Goal: Task Accomplishment & Management: Manage account settings

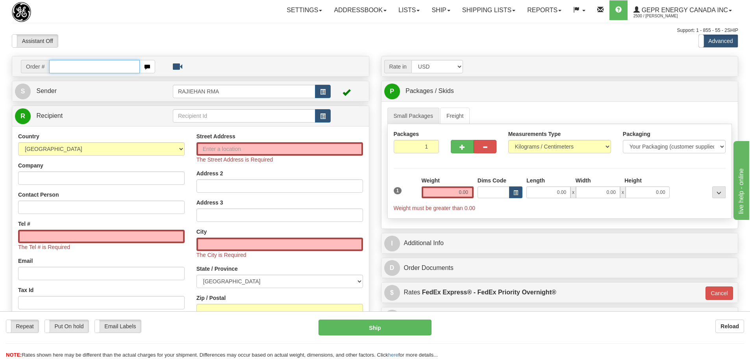
click at [61, 70] on input "text" at bounding box center [94, 66] width 91 height 13
paste input "LSN-44345 RMA 5399006033"
type input "LSN-44345 RMA 5399006033"
drag, startPoint x: 132, startPoint y: 70, endPoint x: 20, endPoint y: 68, distance: 112.6
click at [20, 68] on div "Order # LSN-44345 RMA 5399006033" at bounding box center [88, 66] width 146 height 13
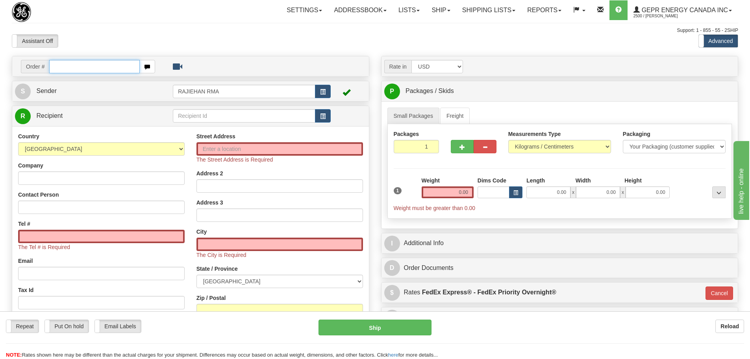
click at [61, 72] on input "text" at bounding box center [94, 66] width 91 height 13
paste input "0086703718"
drag, startPoint x: 61, startPoint y: 65, endPoint x: 67, endPoint y: 70, distance: 7.5
click at [61, 66] on input "0086703718" at bounding box center [94, 66] width 91 height 13
type input "86703718"
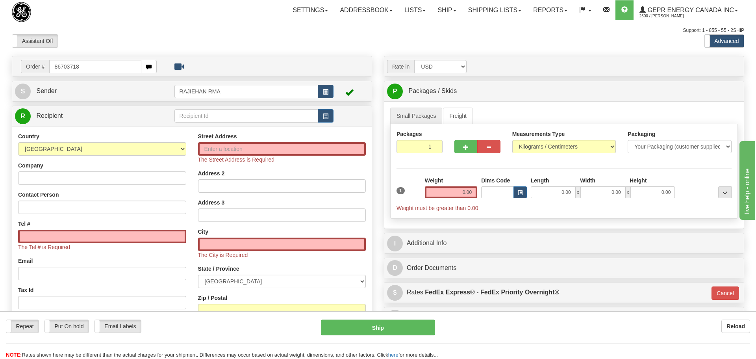
click at [224, 41] on body "Training Course Close Toggle navigation Settings Shipping Preferences New Recip…" at bounding box center [378, 179] width 756 height 359
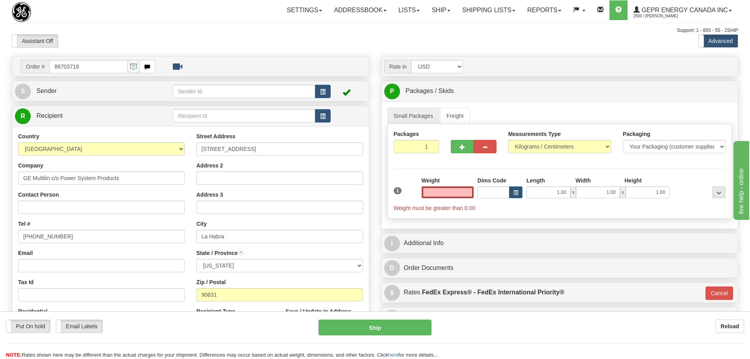
type input "LA HABRA"
type input "0.00"
click at [326, 91] on span "button" at bounding box center [323, 91] width 6 height 5
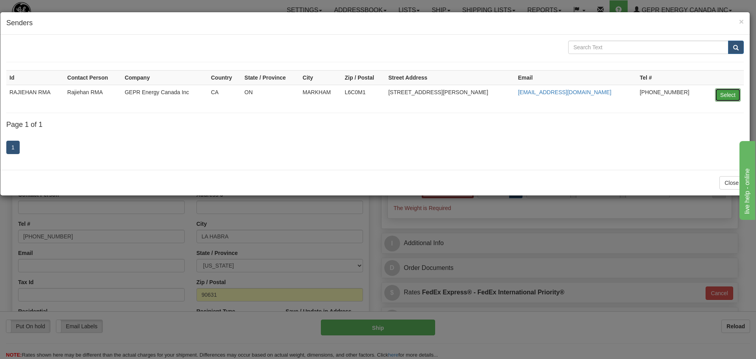
click at [734, 98] on button "Select" at bounding box center [728, 94] width 26 height 13
type input "RAJIEHAN RMA"
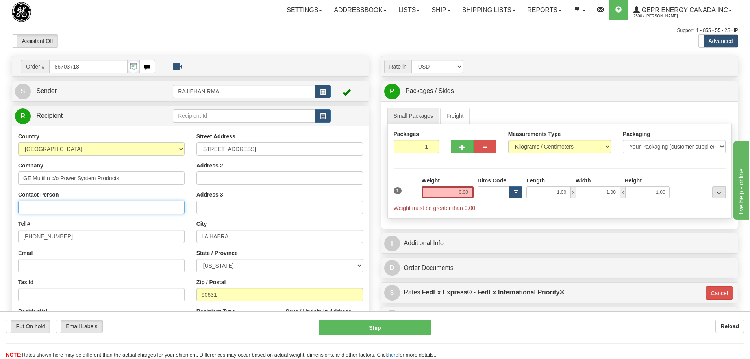
click at [41, 207] on input "Contact Person" at bounding box center [101, 206] width 167 height 13
paste input "Ignacio Sanchez"
type input "Ignacio Sanchez"
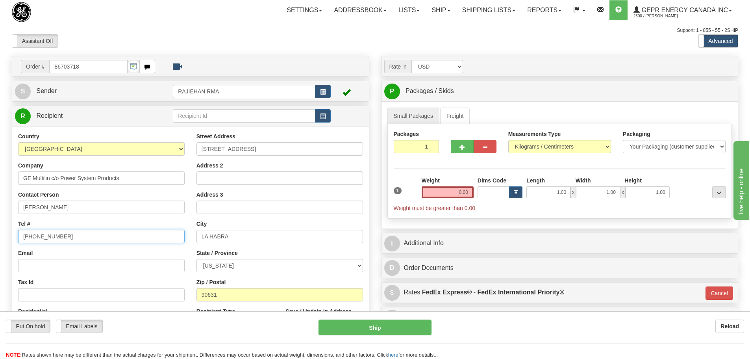
drag, startPoint x: 52, startPoint y: 235, endPoint x: -3, endPoint y: 237, distance: 54.8
click at [0, 237] on html "Training Course Close Toggle navigation Settings Shipping Preferences New Sende…" at bounding box center [375, 179] width 750 height 359
paste input "323) 491-662"
type input "(323) 491-6625"
click at [329, 115] on button "button" at bounding box center [323, 115] width 16 height 13
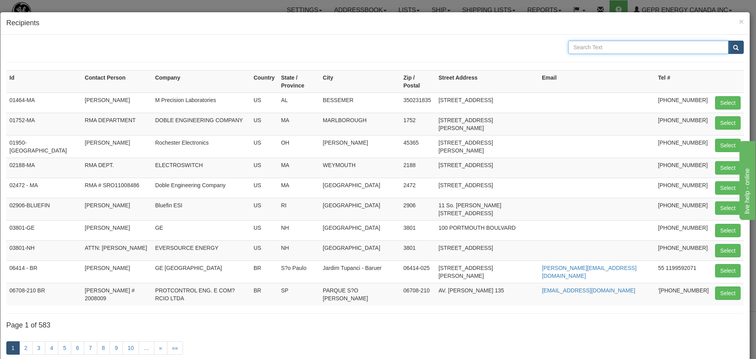
click at [574, 46] on input "text" at bounding box center [648, 47] width 160 height 13
paste input "GE Multilin c/o Power System Products"
type input "GE Multilin c/o Power System Products"
click at [737, 51] on button "submit" at bounding box center [736, 47] width 16 height 13
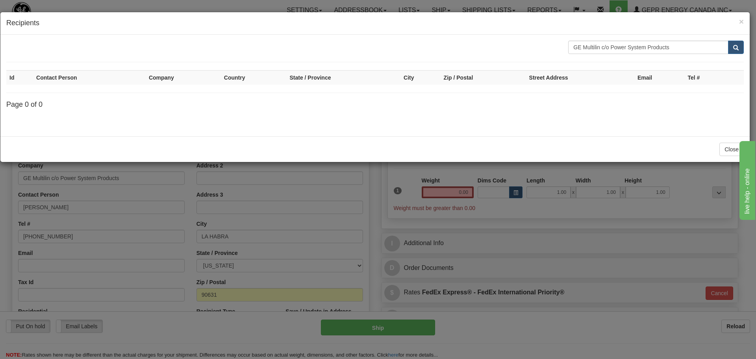
click at [745, 24] on div "× Recipients" at bounding box center [374, 23] width 749 height 22
click at [743, 22] on span "×" at bounding box center [741, 21] width 5 height 9
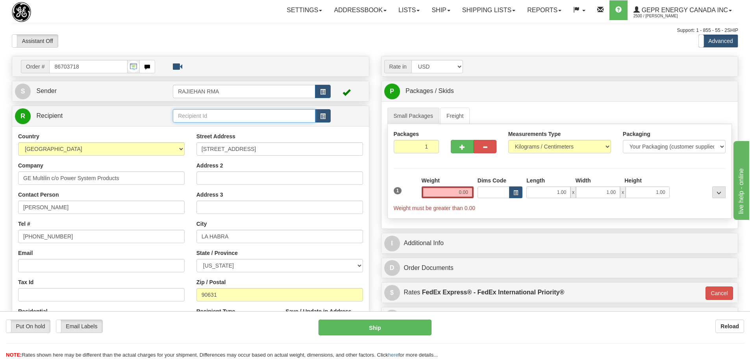
click at [192, 117] on input "text" at bounding box center [244, 115] width 143 height 13
paste input "GE Multilin c/o Power System Products"
type input "GE Multilin c/o Power System Products"
click at [354, 118] on td at bounding box center [348, 116] width 35 height 16
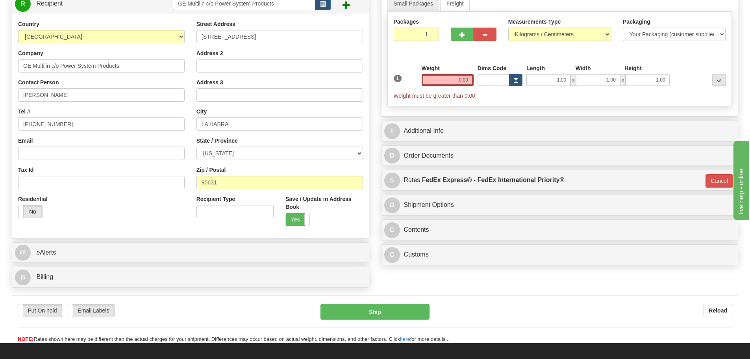
scroll to position [197, 0]
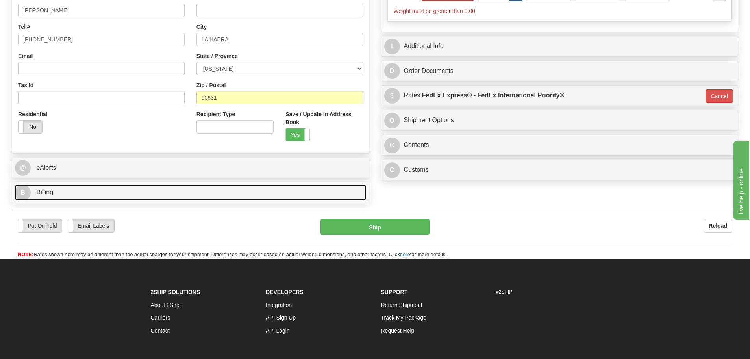
click at [43, 191] on span "Billing" at bounding box center [44, 192] width 17 height 7
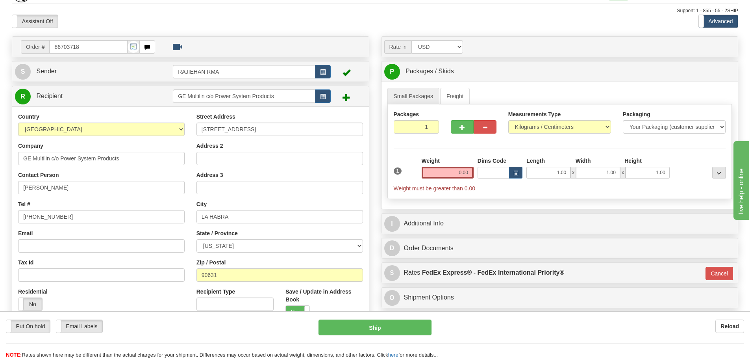
scroll to position [0, 0]
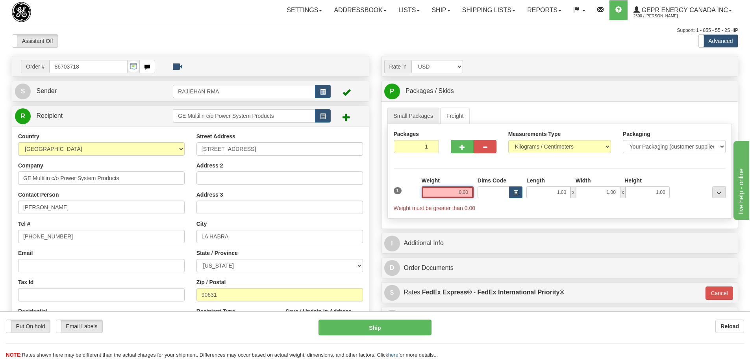
click at [465, 194] on input "0.00" at bounding box center [448, 192] width 52 height 12
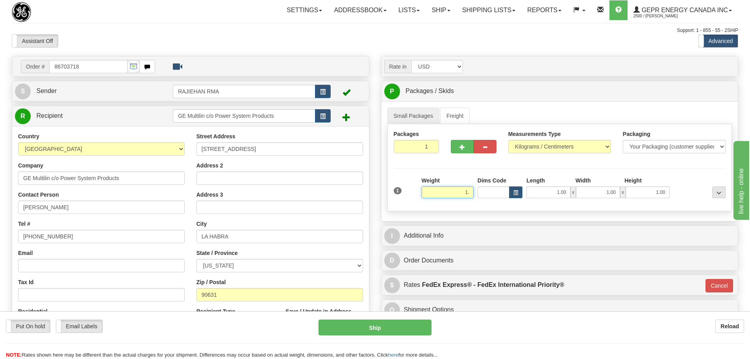
type input "1"
type input "1.50"
type input "01"
click at [680, 174] on div "Packages 1 1 Measurements Type" at bounding box center [559, 167] width 345 height 87
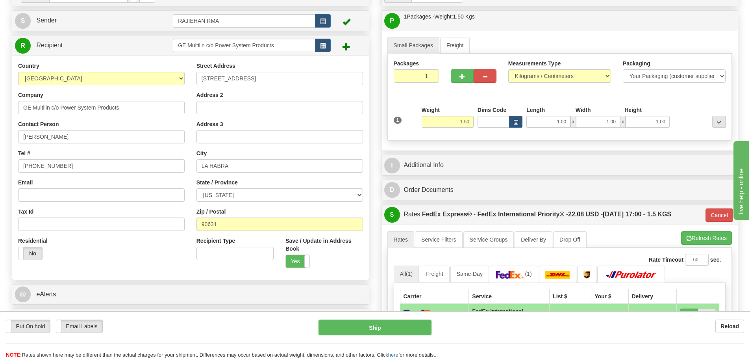
scroll to position [79, 0]
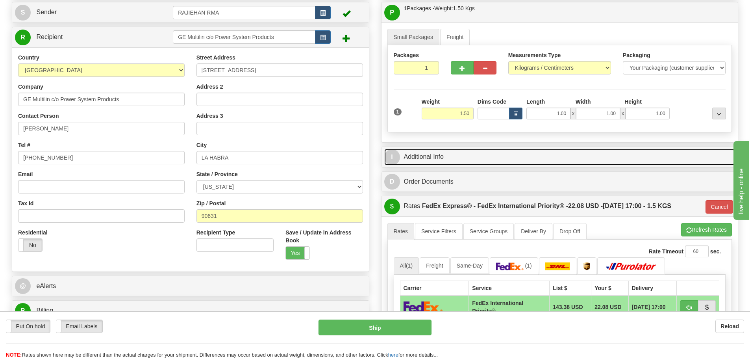
click at [442, 158] on link "I Additional Info" at bounding box center [559, 157] width 351 height 16
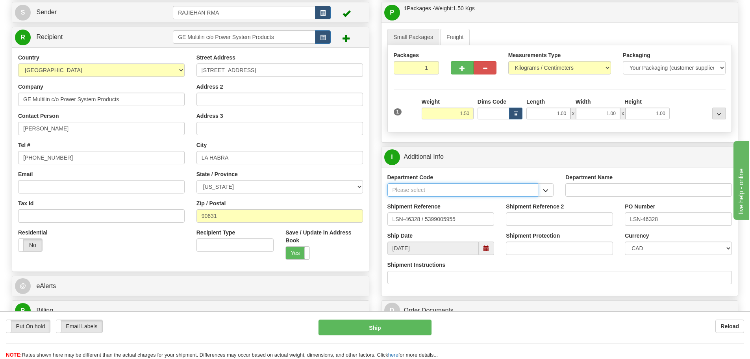
click at [447, 191] on input "Department Code" at bounding box center [462, 189] width 151 height 13
type input "SER"
click at [477, 203] on div "SER" at bounding box center [460, 202] width 143 height 9
type input "SERVICE DEPARTMENT"
type input "SER"
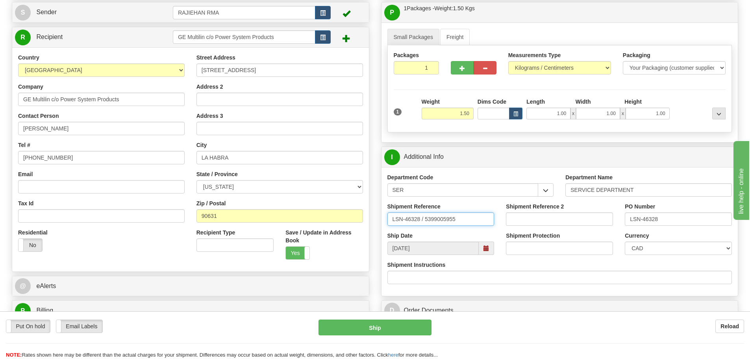
click at [423, 220] on input "LSN-46328 / 5399005955" at bounding box center [440, 218] width 107 height 13
type input "LSN-46328 RMA 5399005955"
click at [664, 249] on select "CAD USD EUR ZAR RON ANG ARN AUD AUS AWG BBD BFR BGN BHD BMD BND BRC BRL CHP CKZ…" at bounding box center [678, 247] width 107 height 13
select select "1"
click at [625, 241] on select "CAD USD EUR ZAR RON ANG ARN AUD AUS AWG BBD BFR BGN BHD BMD BND BRC BRL CHP CKZ…" at bounding box center [678, 247] width 107 height 13
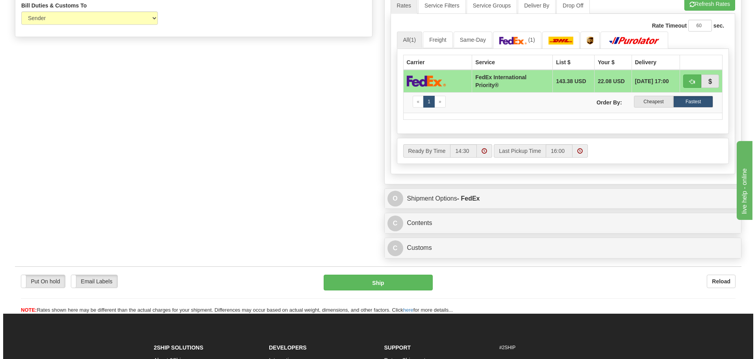
scroll to position [472, 0]
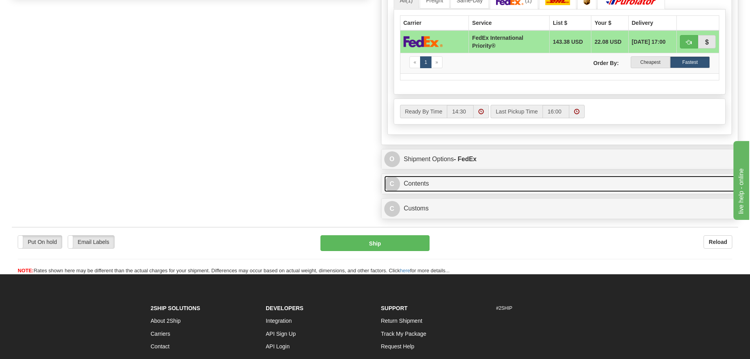
click at [416, 183] on link "C Contents" at bounding box center [559, 184] width 351 height 16
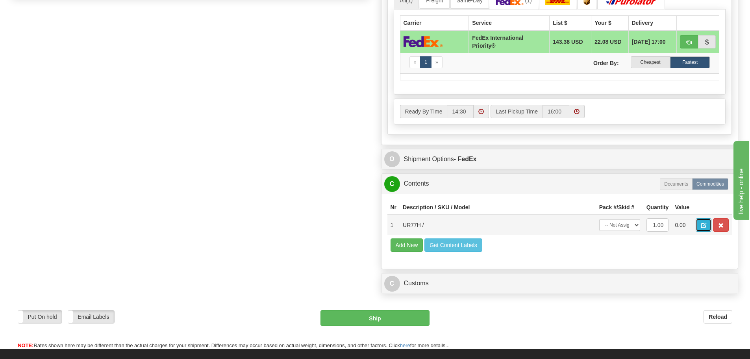
click at [705, 226] on span "button" at bounding box center [704, 225] width 6 height 5
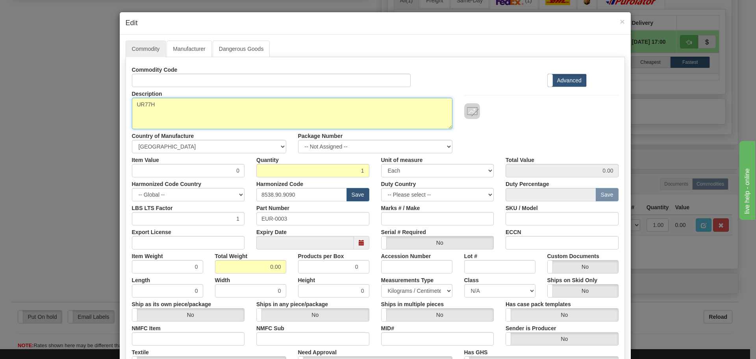
click at [165, 106] on textarea "UR77H" at bounding box center [292, 113] width 320 height 31
paste textarea "Inter-Relay Communications Module-UR Comm90"
drag, startPoint x: 152, startPoint y: 105, endPoint x: 118, endPoint y: 107, distance: 34.3
click at [120, 107] on div "Commodity Manufacturer Dangerous Goods Commodity Code Standard Advanced Descrip…" at bounding box center [375, 242] width 511 height 414
type textarea "UR77H Inter-Relay Communications Module-UR Comm90"
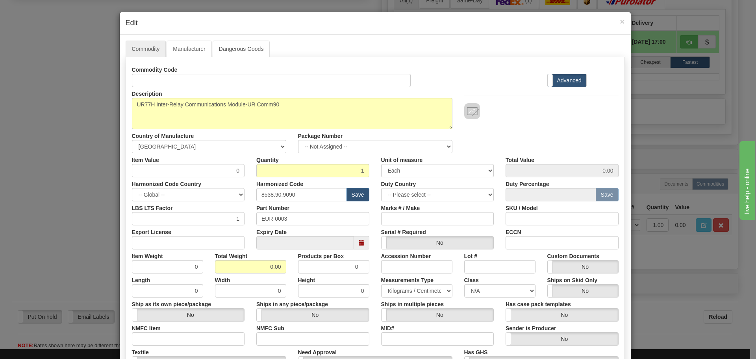
click at [138, 87] on label "Description" at bounding box center [147, 92] width 30 height 11
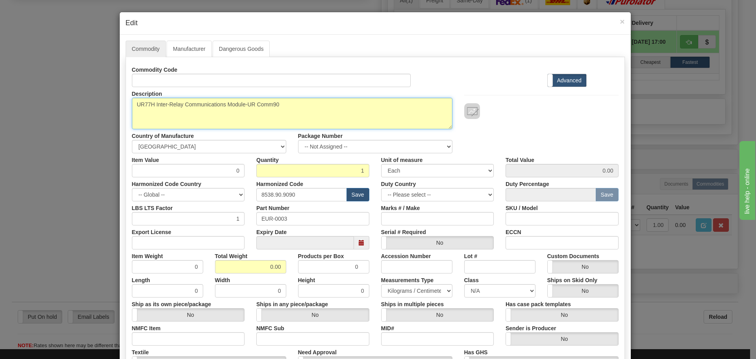
click at [138, 98] on textarea "UR77H" at bounding box center [292, 113] width 320 height 31
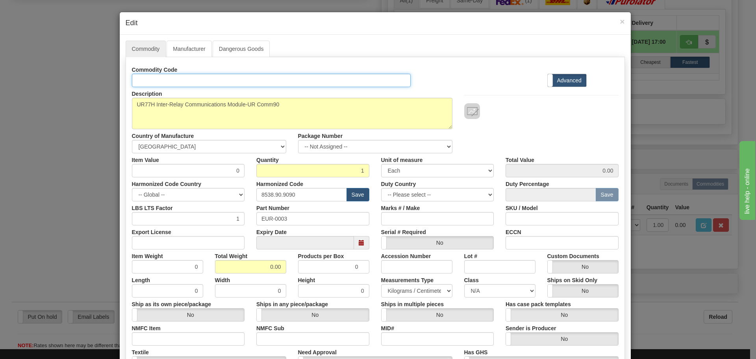
click at [138, 81] on input "Id" at bounding box center [271, 80] width 279 height 13
paste input "UR77H"
type input "UR77H"
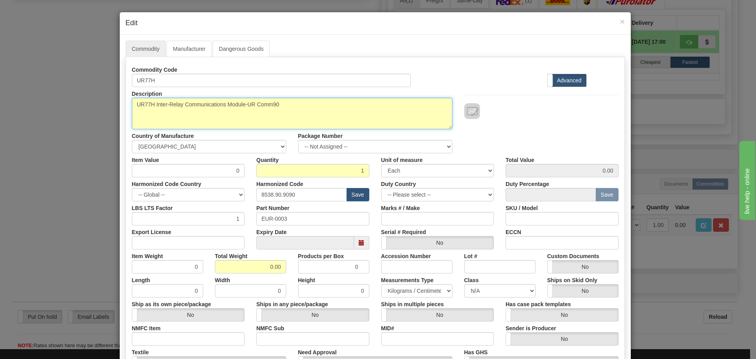
drag, startPoint x: 153, startPoint y: 104, endPoint x: 111, endPoint y: 107, distance: 41.9
click at [112, 107] on div "× Edit Commodity Manufacturer Dangerous Goods Commodity Code UR77H Standard Adv…" at bounding box center [378, 179] width 756 height 359
type textarea "Inter-Relay Communications Module-UR Comm90"
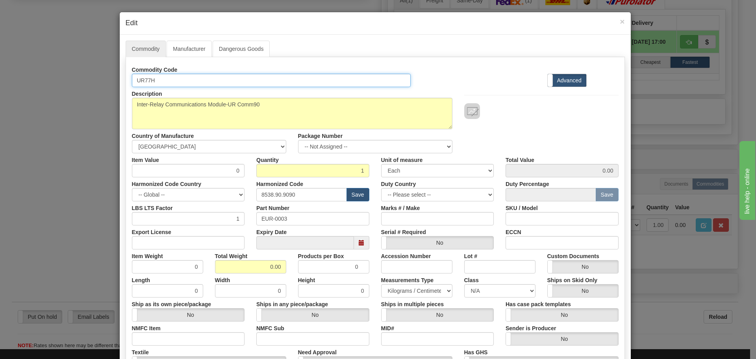
drag, startPoint x: 160, startPoint y: 83, endPoint x: 121, endPoint y: 83, distance: 39.0
click at [121, 83] on div "Commodity Manufacturer Dangerous Goods Commodity Code UR77H Standard Advanced D…" at bounding box center [375, 242] width 511 height 414
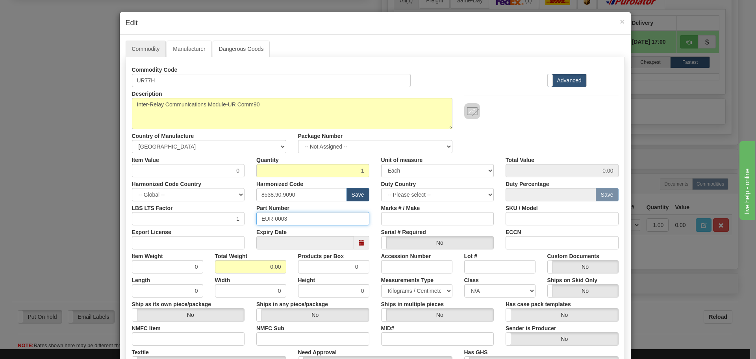
drag, startPoint x: 289, startPoint y: 217, endPoint x: 234, endPoint y: 217, distance: 55.5
click at [234, 217] on div "LBS LTS Factor 1 Part Number EUR-0003 Marks # / Make SKU / Model" at bounding box center [375, 213] width 498 height 24
paste input "UR77H"
type input "UR77H"
drag, startPoint x: 227, startPoint y: 168, endPoint x: 235, endPoint y: 168, distance: 7.9
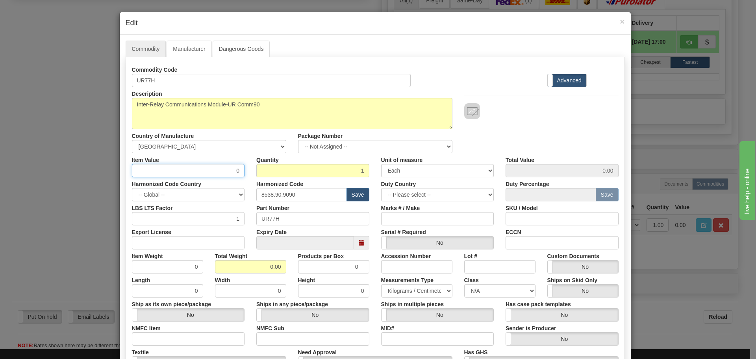
click at [235, 168] on input "0" at bounding box center [188, 170] width 113 height 13
type input "75"
type input "75.00"
click at [265, 266] on input "0.00" at bounding box center [250, 266] width 71 height 13
drag, startPoint x: 265, startPoint y: 266, endPoint x: 283, endPoint y: 266, distance: 18.1
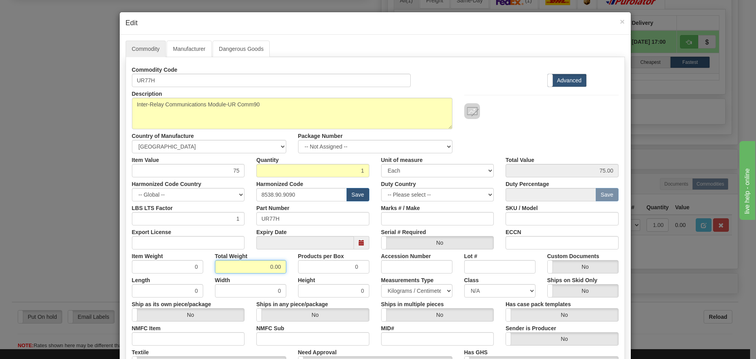
click at [283, 266] on div "Total Weight 0.00" at bounding box center [250, 261] width 83 height 24
type input "1.5"
type input "1.5000"
click at [489, 133] on div "Description UR77H Country of Manufacture -- Unknown -- AFGHANISTAN ALAND ISLAND…" at bounding box center [375, 120] width 498 height 66
click at [302, 192] on input "8538.90.9090" at bounding box center [301, 194] width 91 height 13
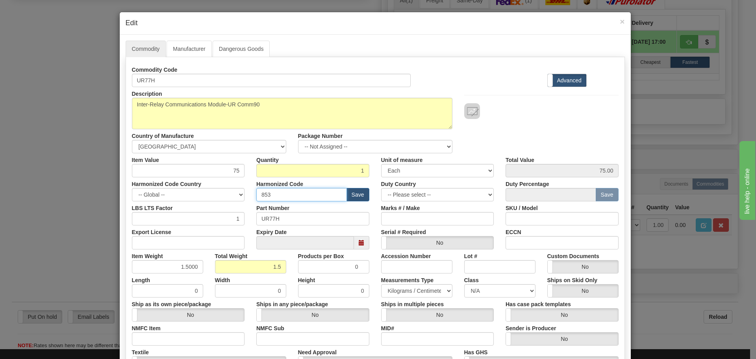
type input "8537.10.9070"
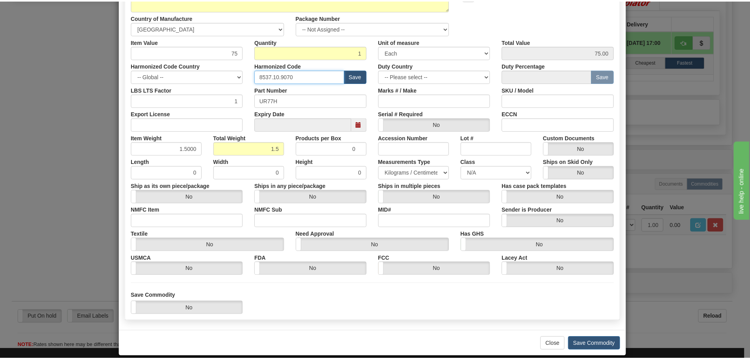
scroll to position [128, 0]
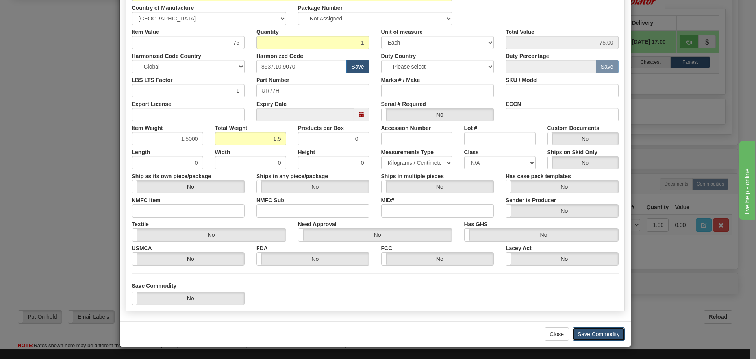
click at [606, 330] on button "Save Commodity" at bounding box center [598, 333] width 52 height 13
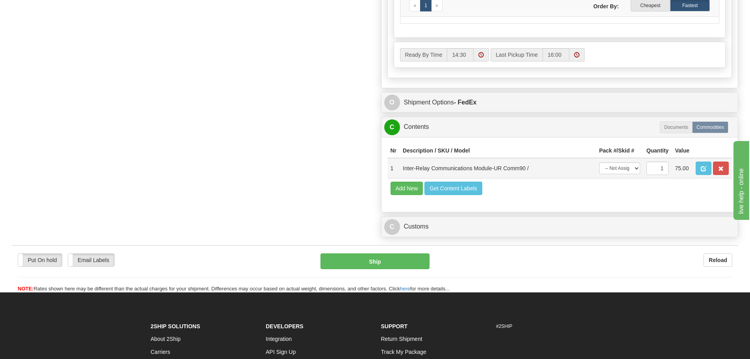
scroll to position [547, 0]
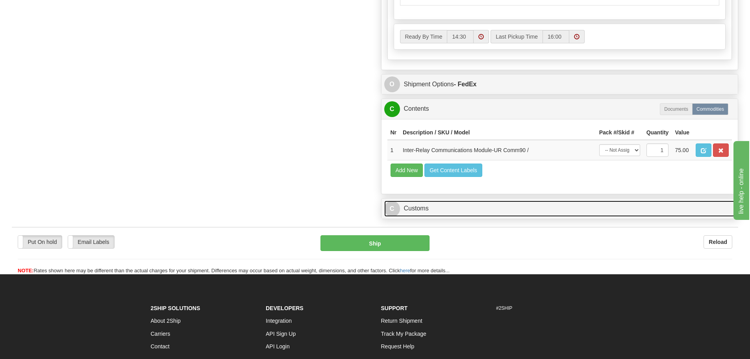
click at [422, 205] on link "C Customs" at bounding box center [559, 208] width 351 height 16
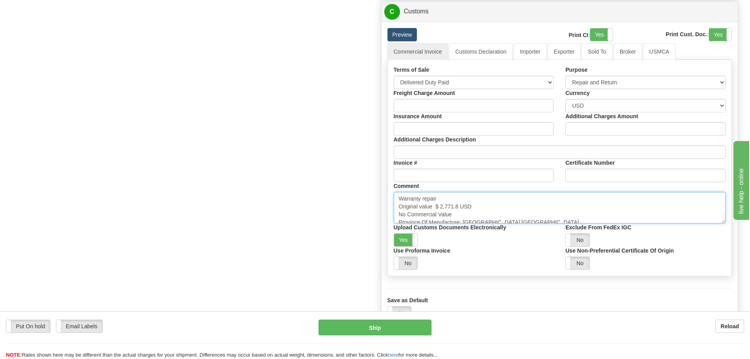
scroll to position [6, 0]
drag, startPoint x: 399, startPoint y: 195, endPoint x: 574, endPoint y: 245, distance: 181.8
click at [574, 245] on div "Terms of Sale Free Carrier Free On Board Ex Works Delivered Duty Unpaid Deliver…" at bounding box center [560, 168] width 344 height 204
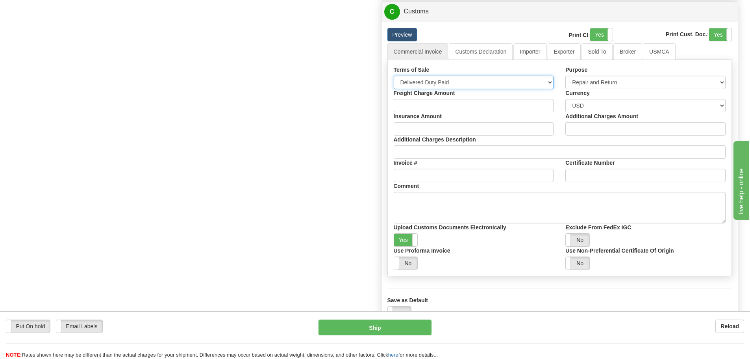
click at [541, 79] on select "Free Carrier Free On Board Ex Works Delivered Duty Unpaid Delivered Duty Paid C…" at bounding box center [474, 82] width 160 height 13
click at [394, 76] on select "Free Carrier Free On Board Ex Works Delivered Duty Unpaid Delivered Duty Paid C…" at bounding box center [474, 82] width 160 height 13
click at [533, 53] on link "Importer" at bounding box center [529, 51] width 33 height 17
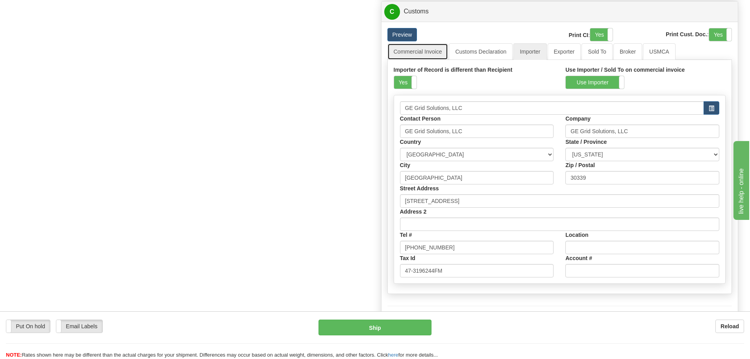
click at [428, 49] on link "Commercial Invoice" at bounding box center [417, 51] width 61 height 17
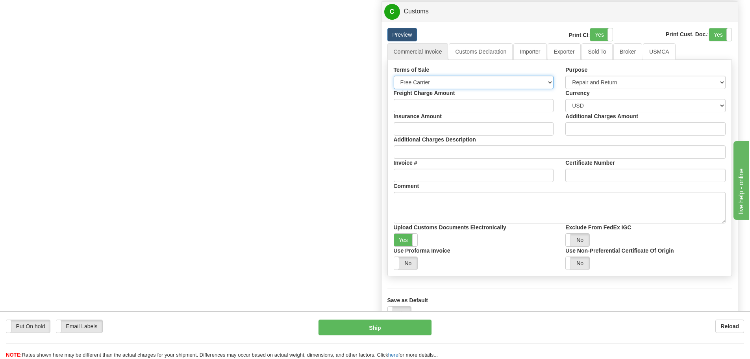
click at [537, 82] on select "Free Carrier Free On Board Ex Works Delivered Duty Unpaid Delivered Duty Paid C…" at bounding box center [474, 82] width 160 height 13
click at [537, 81] on select "Free Carrier Free On Board Ex Works Delivered Duty Unpaid Delivered Duty Paid C…" at bounding box center [474, 82] width 160 height 13
select select "6"
click at [394, 76] on select "Free Carrier Free On Board Ex Works Delivered Duty Unpaid Delivered Duty Paid C…" at bounding box center [474, 82] width 160 height 13
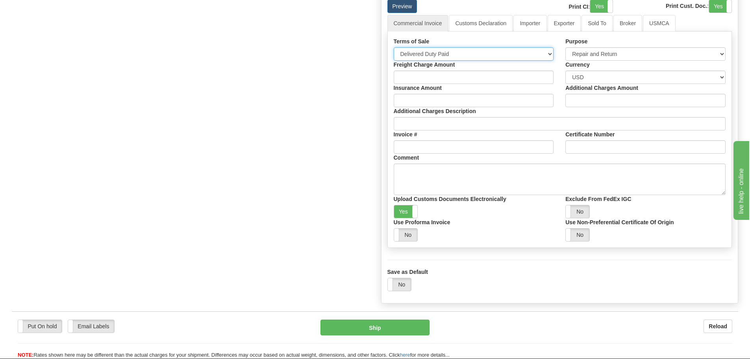
scroll to position [744, 0]
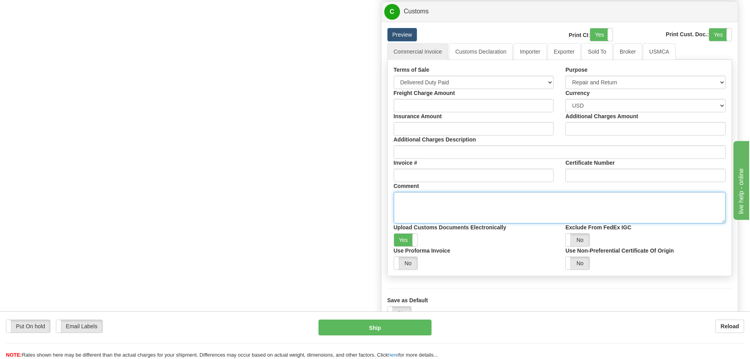
click at [412, 204] on textarea "Warranty repair Original value $ 2,771.8 USD No Commercial Value Province Of Ma…" at bounding box center [560, 207] width 332 height 31
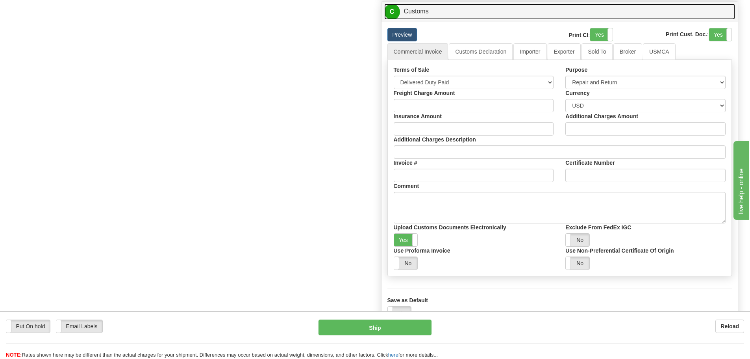
click at [413, 12] on link "C Customs" at bounding box center [559, 12] width 351 height 16
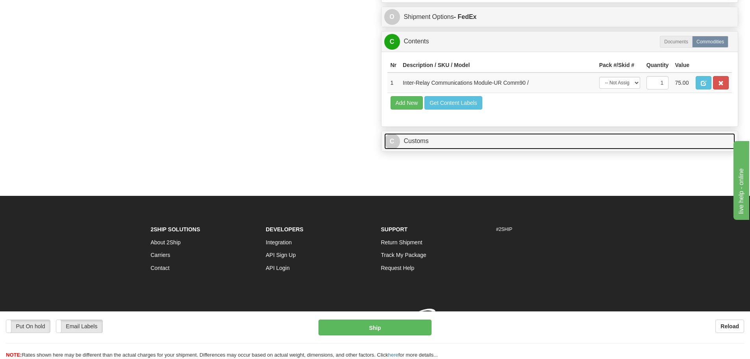
scroll to position [626, 0]
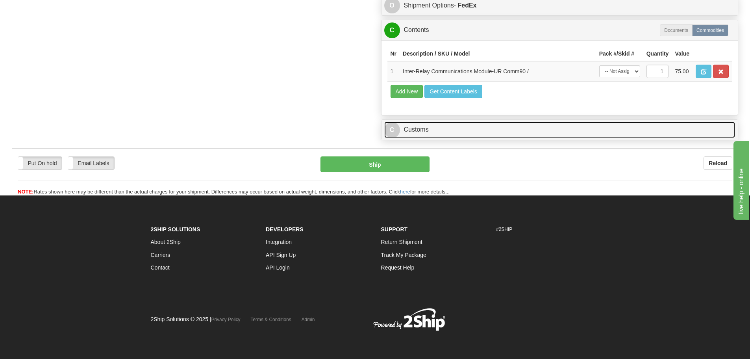
click at [422, 122] on link "C Customs" at bounding box center [559, 130] width 351 height 16
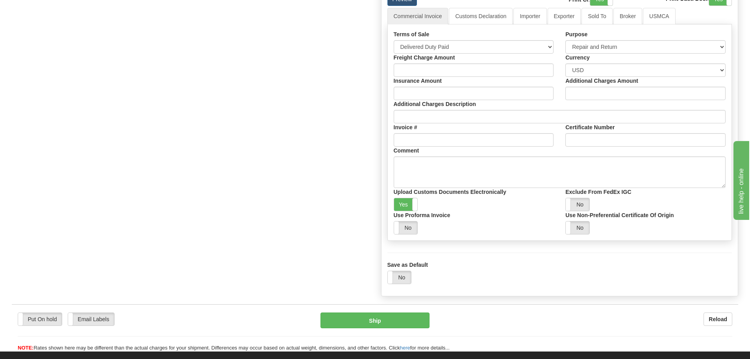
scroll to position [780, 0]
click at [495, 174] on textarea "Warranty repair Original value $ 2,771.8 USD No Commercial Value Province Of Ma…" at bounding box center [560, 171] width 332 height 31
paste textarea "Warranty repair Original value USD No Commercial Value"
click at [439, 167] on textarea "Warranty repair Original value $ 2,771.8 USD No Commercial Value Province Of Ma…" at bounding box center [560, 171] width 332 height 31
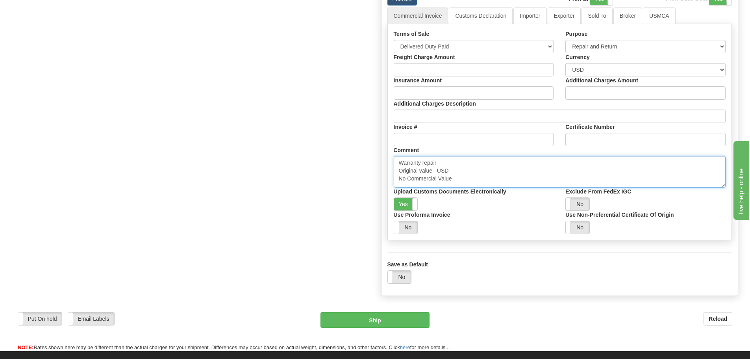
paste textarea "$ 5,282.89"
click at [485, 176] on textarea "Warranty repair Original value $ 2,771.8 USD No Commercial Value Province Of Ma…" at bounding box center [560, 171] width 332 height 31
click at [505, 177] on textarea "Warranty repair Original value $ 2,771.8 USD No Commercial Value Province Of Ma…" at bounding box center [560, 171] width 332 height 31
paste textarea "Province Of Manufacture: Ontario Canada"
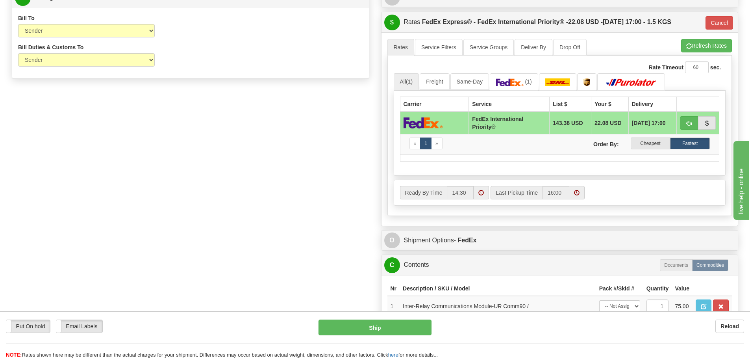
scroll to position [394, 0]
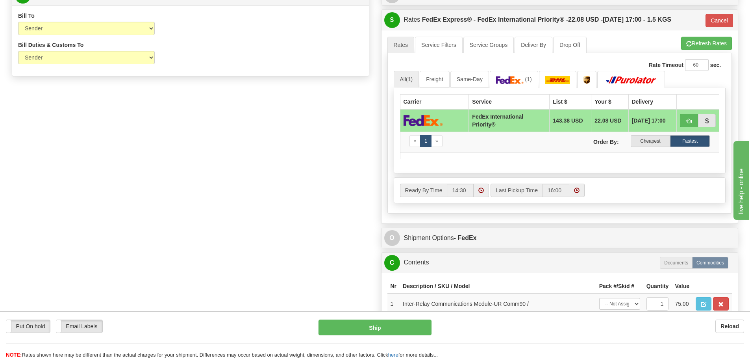
type textarea "Warranty repair Original value $ 5,282.89 USD No Commercial Value Province Of M…"
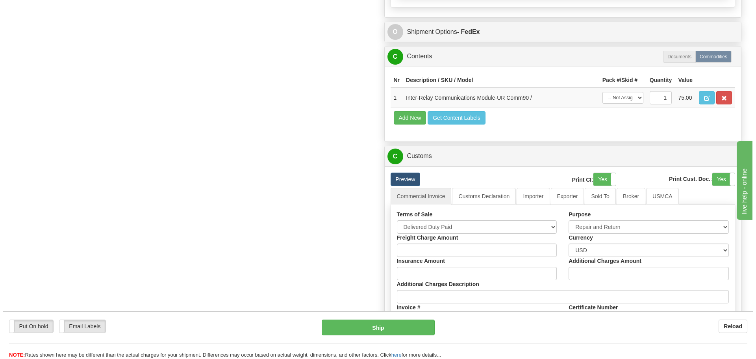
scroll to position [512, 0]
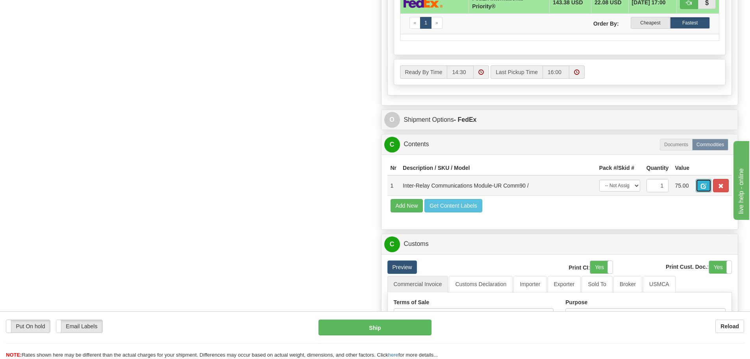
click at [702, 183] on span "button" at bounding box center [704, 185] width 6 height 5
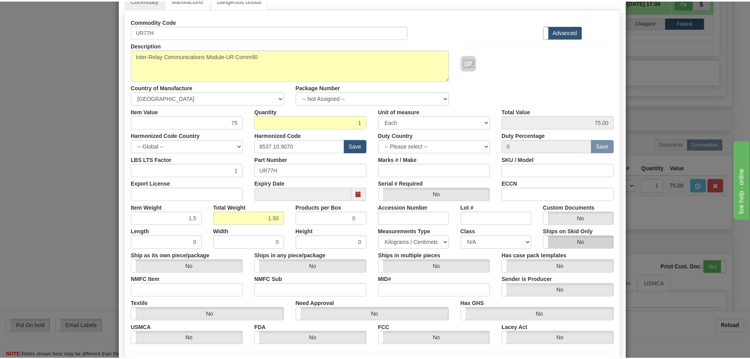
scroll to position [128, 0]
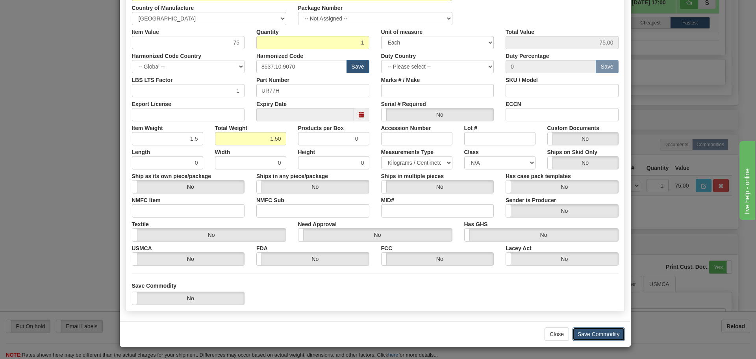
click at [587, 335] on button "Save Commodity" at bounding box center [598, 333] width 52 height 13
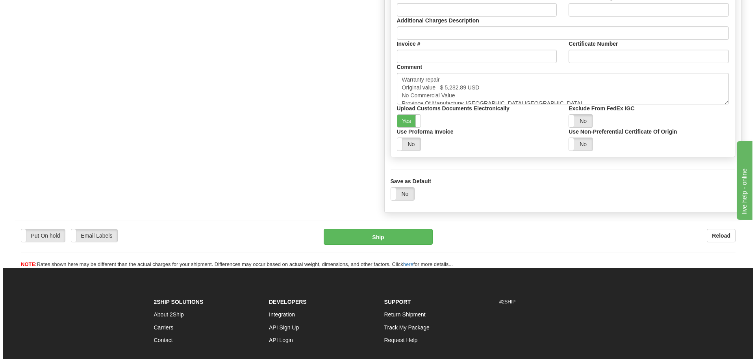
scroll to position [866, 0]
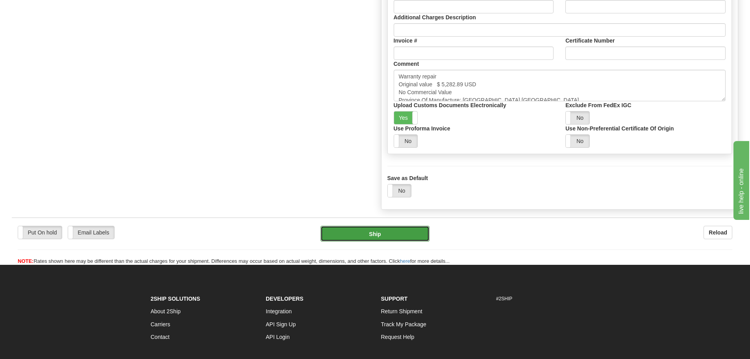
click at [387, 231] on button "Ship" at bounding box center [374, 234] width 109 height 16
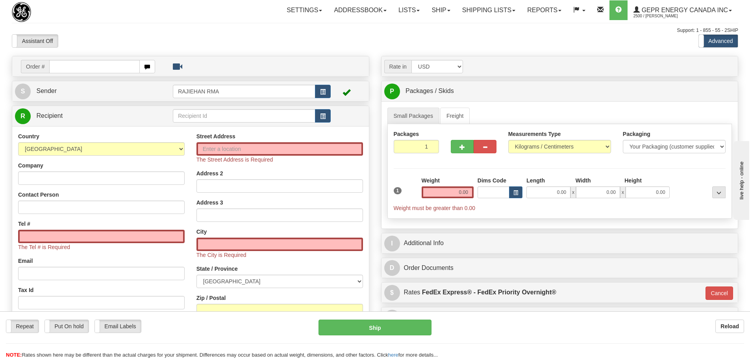
click at [75, 59] on td "Order #" at bounding box center [190, 66] width 351 height 16
click at [69, 67] on input "text" at bounding box center [94, 66] width 91 height 13
paste input "86703731"
type input "86703731"
click at [141, 35] on body "Training Course Close Toggle navigation Settings Shipping Preferences New Recip…" at bounding box center [378, 179] width 756 height 359
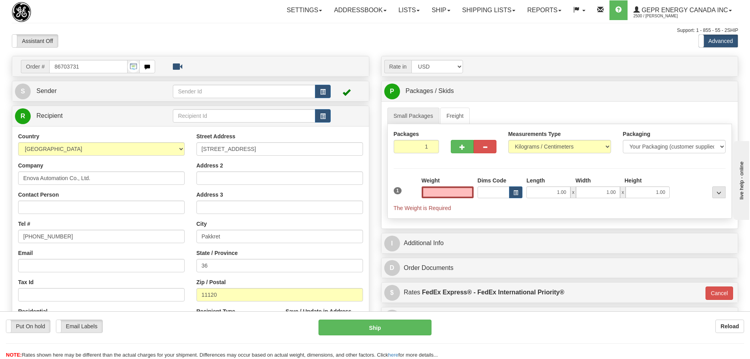
type input "0.00"
click at [316, 93] on button "button" at bounding box center [323, 91] width 16 height 13
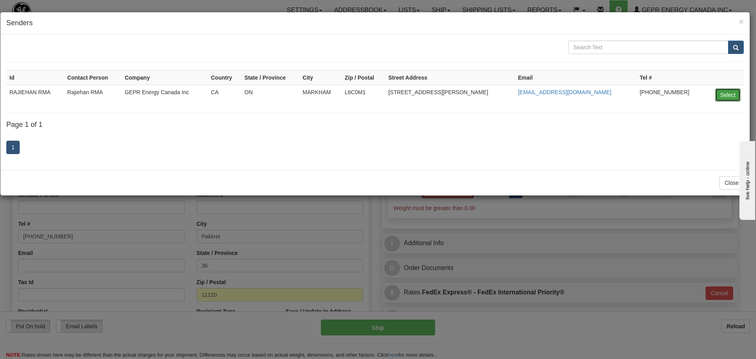
click at [737, 92] on button "Select" at bounding box center [728, 94] width 26 height 13
type input "RAJIEHAN RMA"
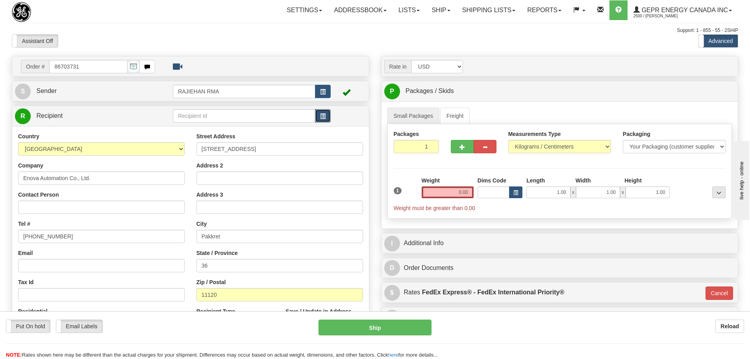
click at [324, 114] on span "button" at bounding box center [323, 116] width 6 height 5
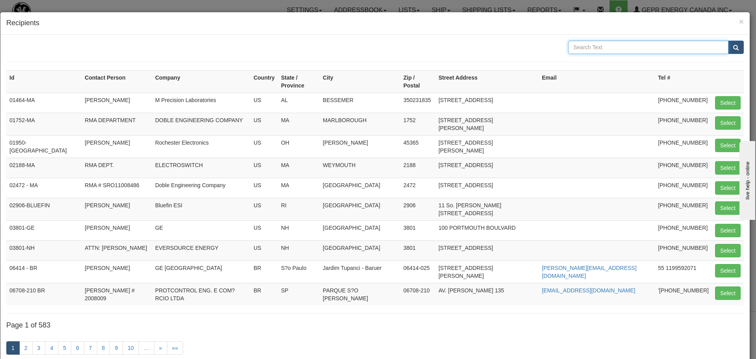
click at [596, 48] on input "text" at bounding box center [648, 47] width 160 height 13
paste input "Enova Automation Co., Ltd."
type input "Enova Automation Co., Ltd."
click at [733, 48] on button "submit" at bounding box center [736, 47] width 16 height 13
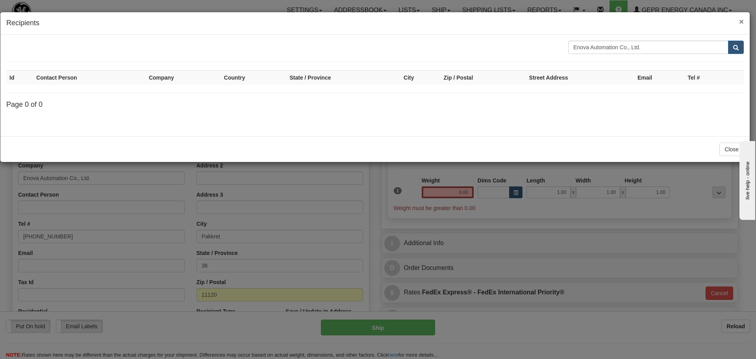
click at [740, 21] on span "×" at bounding box center [741, 21] width 5 height 9
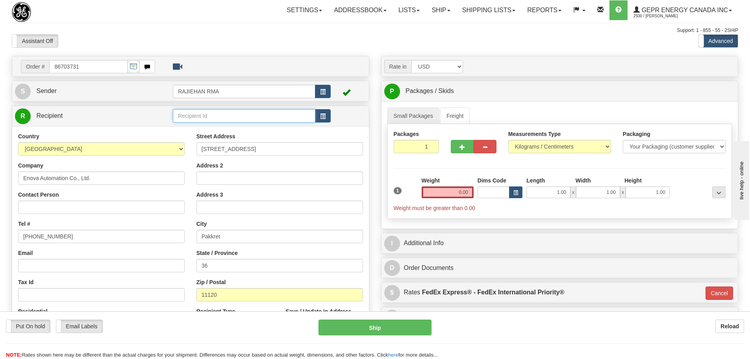
click at [205, 115] on input "text" at bounding box center [244, 115] width 143 height 13
paste input "Enova Automation Co., Ltd."
type input "Enova Automation Co., Ltd."
click at [151, 167] on div "Company Enova Automation Co., Ltd." at bounding box center [101, 172] width 167 height 23
click at [47, 209] on input "Contact Person" at bounding box center [101, 206] width 167 height 13
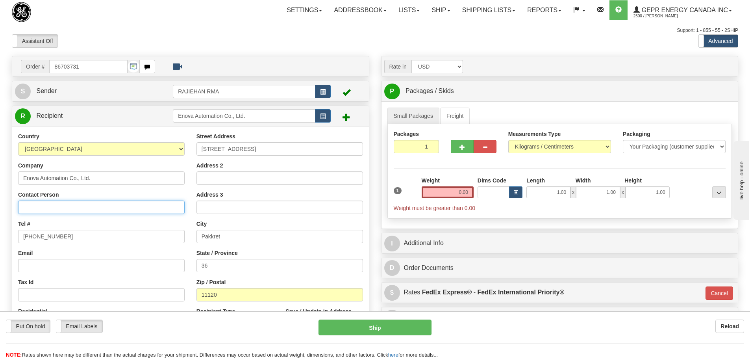
paste input "Ms.Savitree Khopadung"
type input "Ms.Savitree Khopadung"
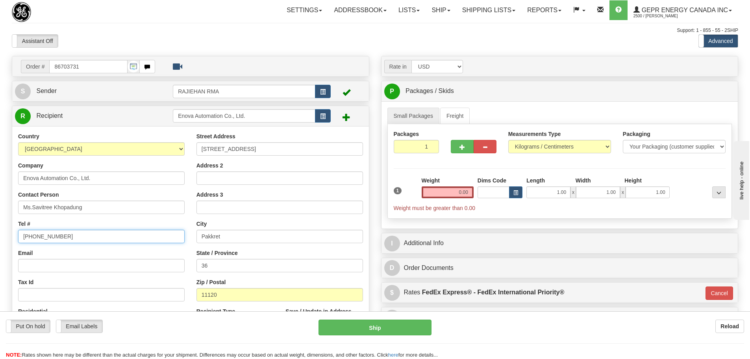
drag, startPoint x: 82, startPoint y: 236, endPoint x: 4, endPoint y: 239, distance: 78.0
click at [4, 239] on div "Toggle navigation Settings Shipping Preferences Fields Preferences New" at bounding box center [375, 222] width 750 height 444
paste input "+668 1912 1757"
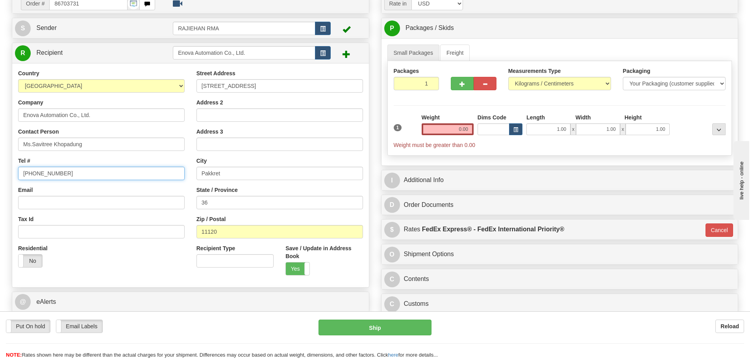
scroll to position [79, 0]
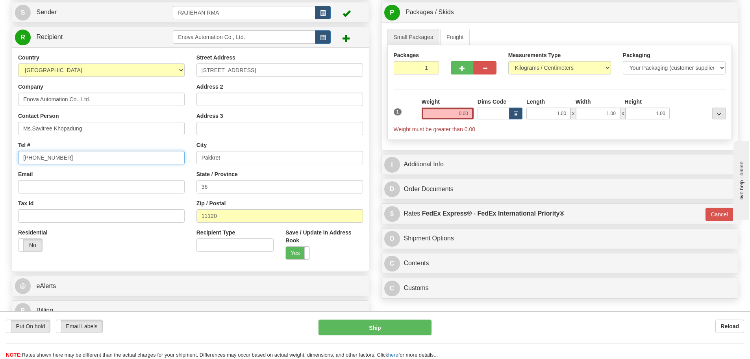
type input "+668 1912 1757"
click at [224, 187] on input "36" at bounding box center [279, 186] width 167 height 13
paste input "Bangpood"
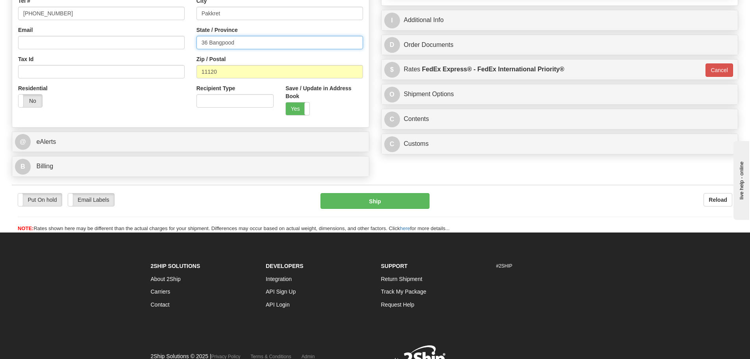
scroll to position [236, 0]
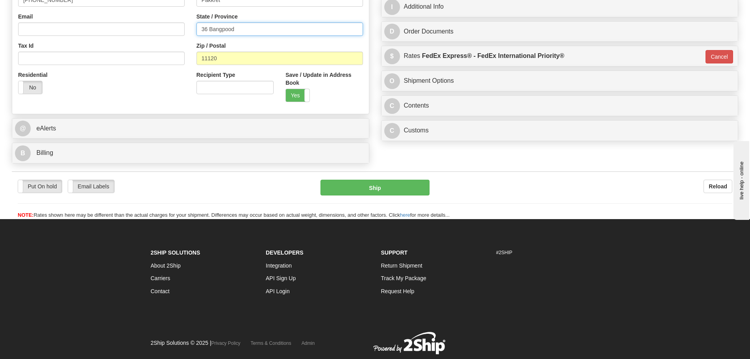
type input "36 Bangpood"
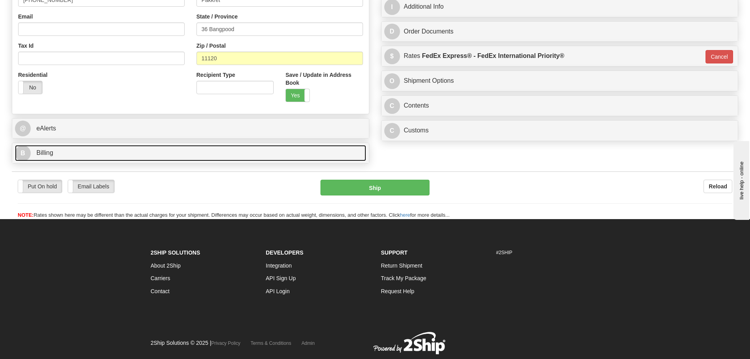
click at [51, 159] on link "B Billing" at bounding box center [190, 153] width 351 height 16
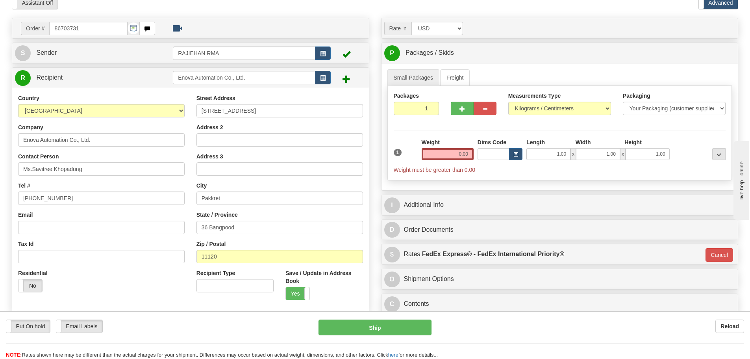
scroll to position [0, 0]
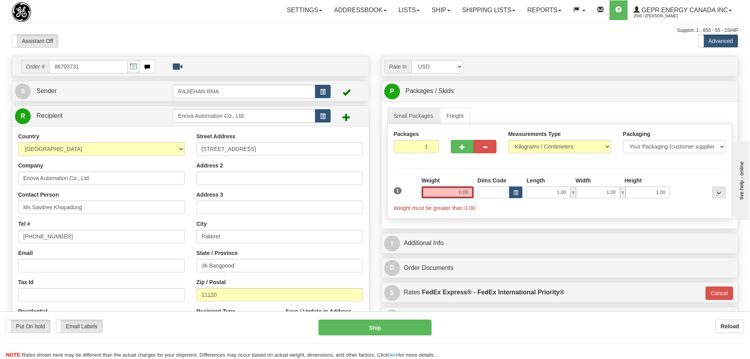
click at [461, 192] on input "0.00" at bounding box center [448, 192] width 52 height 12
type input "5"
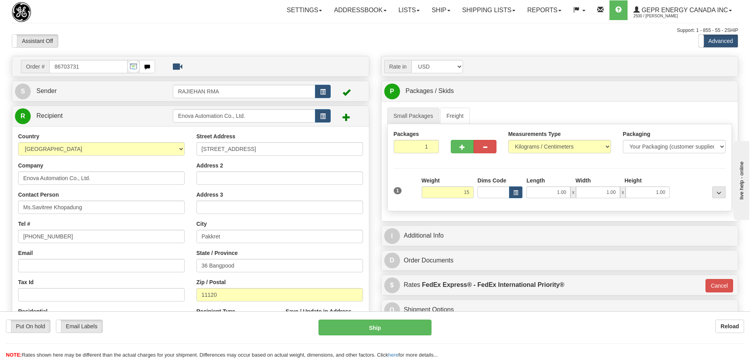
type input "15.00"
type input "01"
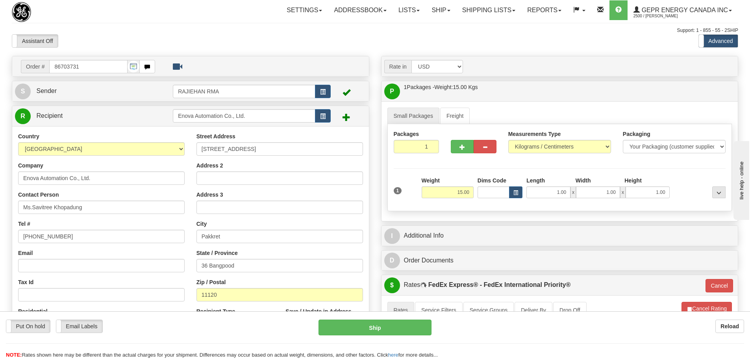
click at [472, 176] on div "Packages 1 1 Measurements Type" at bounding box center [559, 167] width 345 height 87
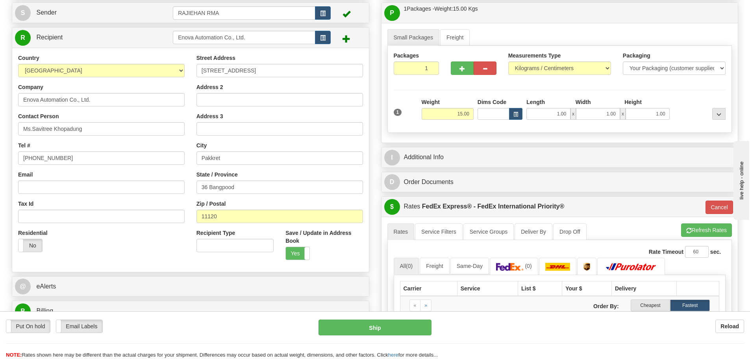
scroll to position [79, 0]
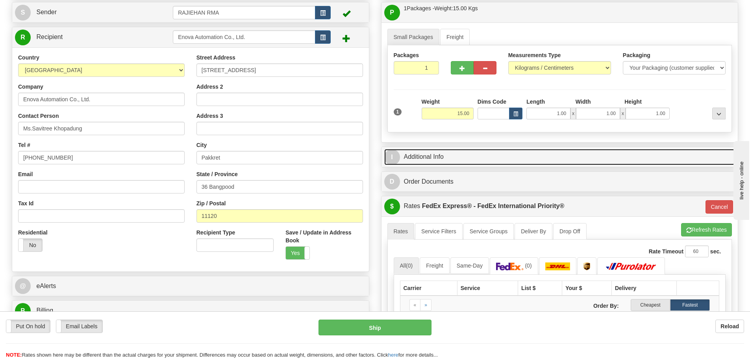
click at [429, 154] on link "I Additional Info" at bounding box center [559, 157] width 351 height 16
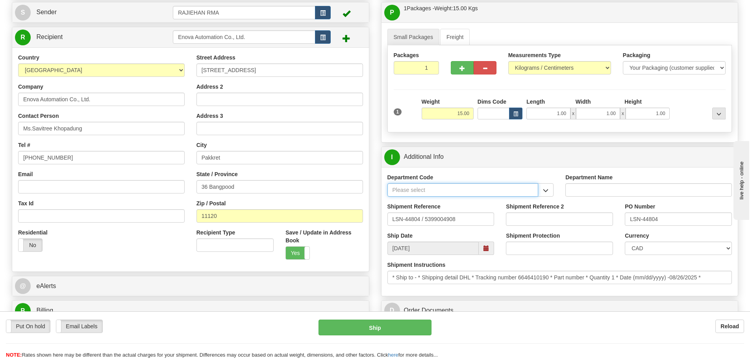
click at [489, 189] on input "Department Code" at bounding box center [462, 189] width 151 height 13
type input "SER"
click at [505, 201] on div "SER" at bounding box center [460, 202] width 143 height 9
type input "SERVICE DEPARTMENT"
type input "SER"
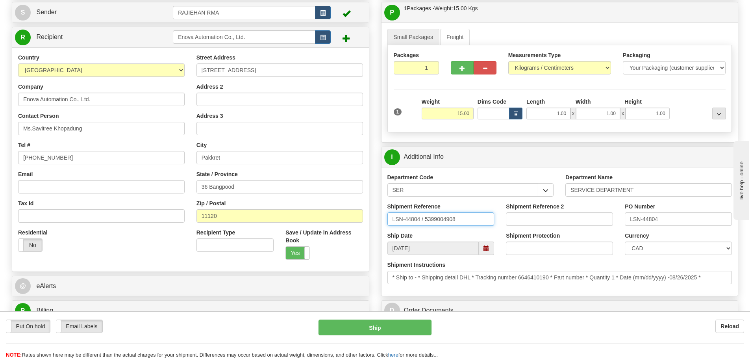
click at [421, 220] on input "LSN-44804 / 5399004908" at bounding box center [440, 218] width 107 height 13
type input "LSN-44804 RMA 5399004908"
click at [704, 246] on select "CAD USD EUR ZAR RON ANG ARN AUD AUS AWG BBD BFR BGN BHD BMD BND BRC BRL CHP CKZ…" at bounding box center [678, 247] width 107 height 13
select select "1"
click at [625, 241] on select "CAD USD EUR ZAR RON ANG ARN AUD AUS AWG BBD BFR BGN BHD BMD BND BRC BRL CHP CKZ…" at bounding box center [678, 247] width 107 height 13
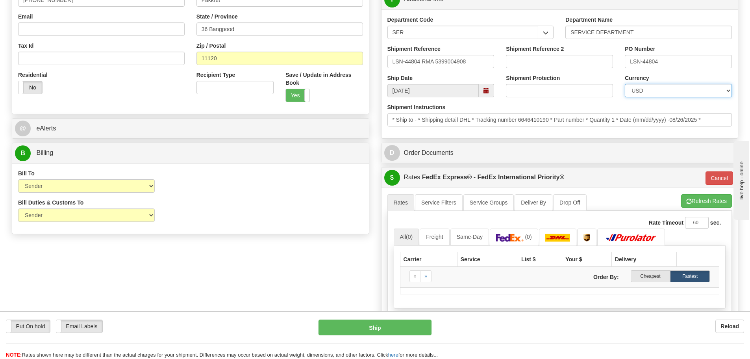
scroll to position [354, 0]
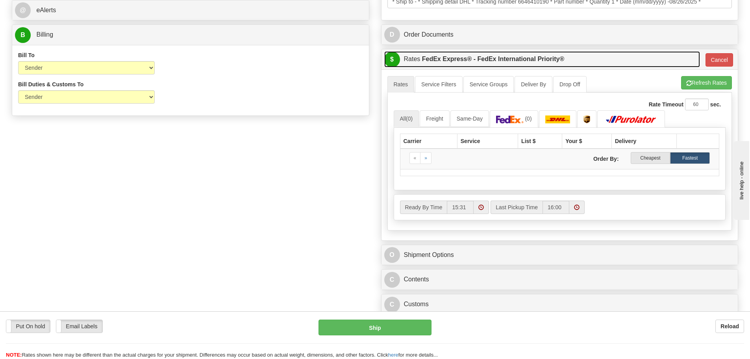
click at [402, 56] on link "$ Rates FedEx Express® - FedEx International Priority®" at bounding box center [542, 59] width 316 height 16
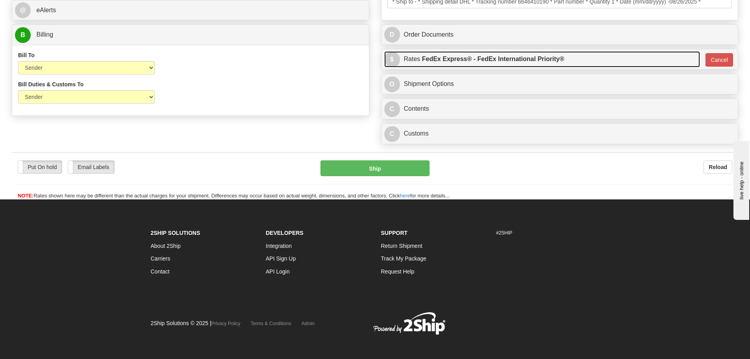
scroll to position [353, 0]
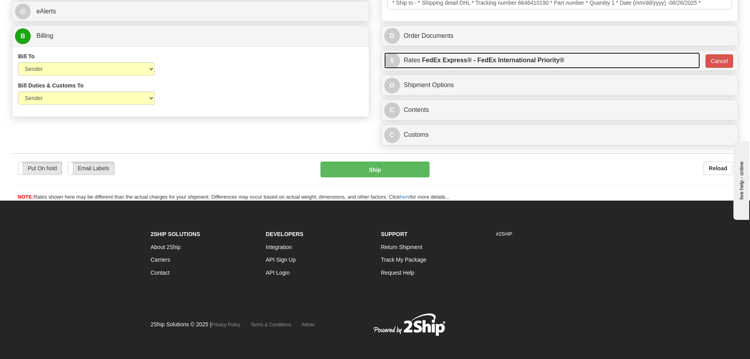
click at [402, 56] on link "$ Rates FedEx Express® - FedEx International Priority®" at bounding box center [542, 60] width 316 height 16
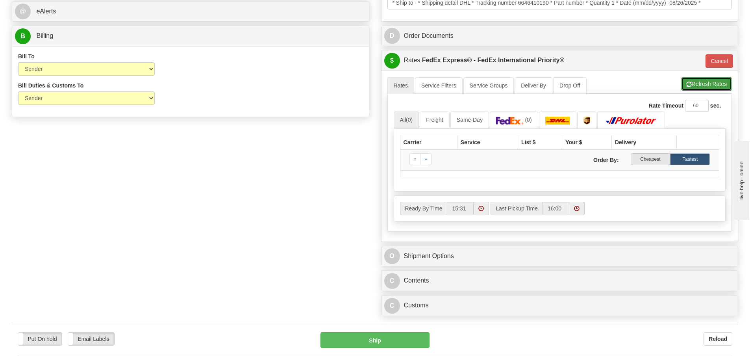
click at [689, 87] on span "button" at bounding box center [689, 84] width 6 height 5
type input "01"
click at [534, 122] on link "(0)" at bounding box center [514, 119] width 48 height 17
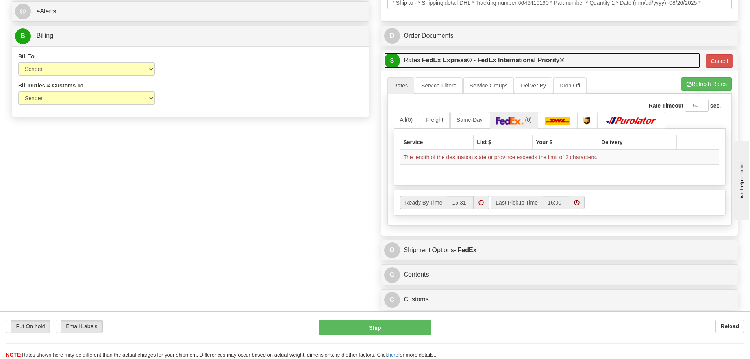
click at [617, 59] on link "$ Rates FedEx Express® - FedEx International Priority®" at bounding box center [542, 60] width 316 height 16
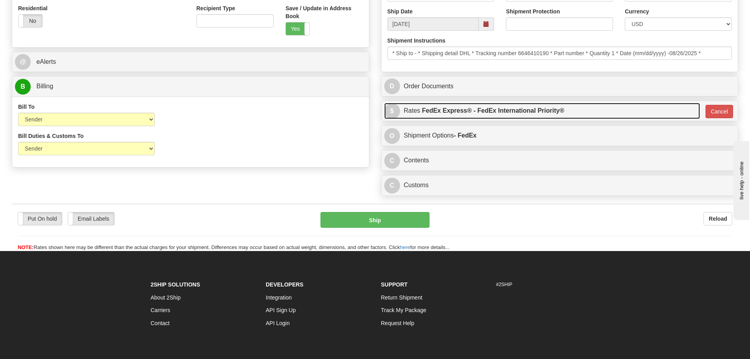
scroll to position [233, 0]
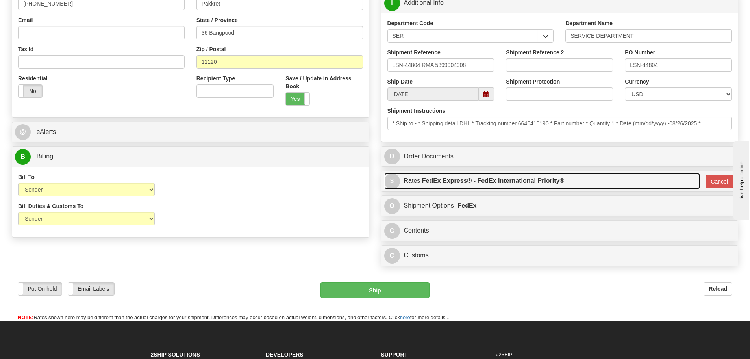
click at [470, 180] on label "FedEx Express® - FedEx International Priority®" at bounding box center [493, 181] width 142 height 16
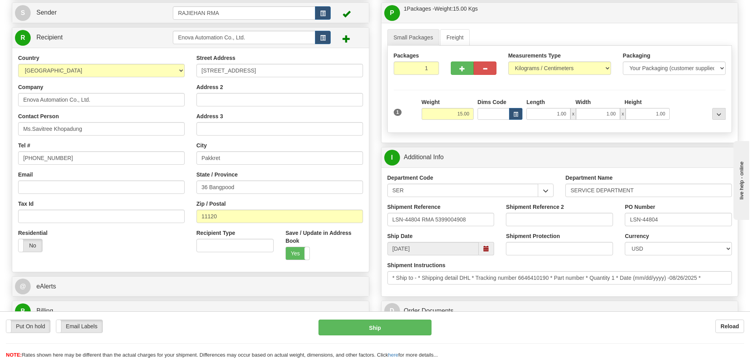
scroll to position [79, 0]
drag, startPoint x: 242, startPoint y: 189, endPoint x: 210, endPoint y: 188, distance: 31.5
click at [210, 188] on input "36 Bangpood" at bounding box center [279, 186] width 167 height 13
type input "36"
click at [164, 251] on div "Residential Yes No" at bounding box center [101, 242] width 178 height 29
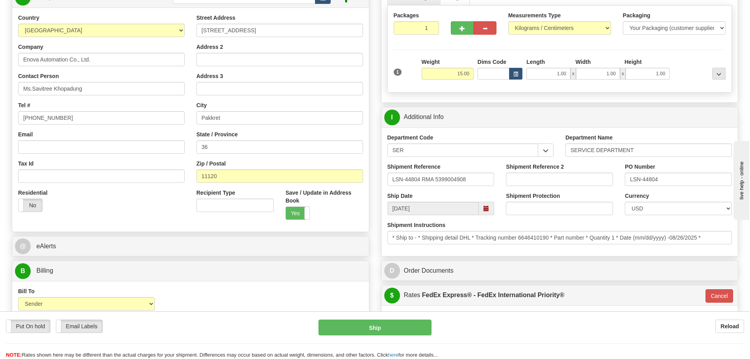
scroll to position [118, 0]
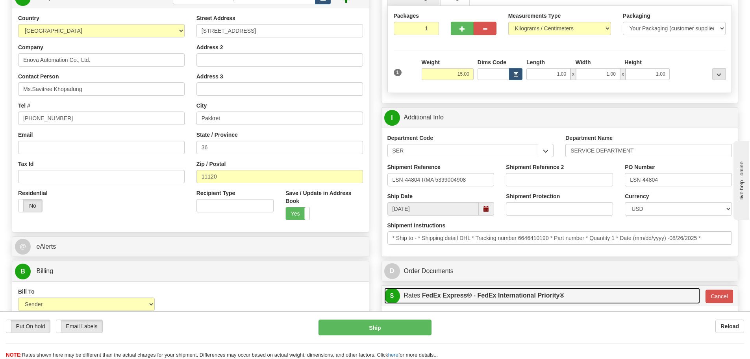
click at [656, 293] on link "$ Rates FedEx Express® - FedEx International Priority®" at bounding box center [542, 295] width 316 height 16
click at [413, 292] on link "$ Rates FedEx Express® - FedEx International Priority®" at bounding box center [542, 295] width 316 height 16
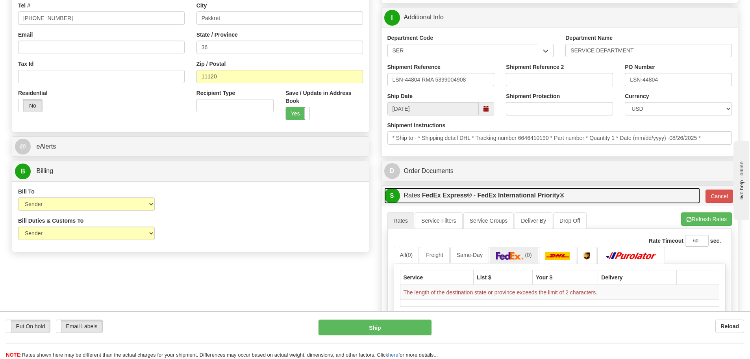
scroll to position [276, 0]
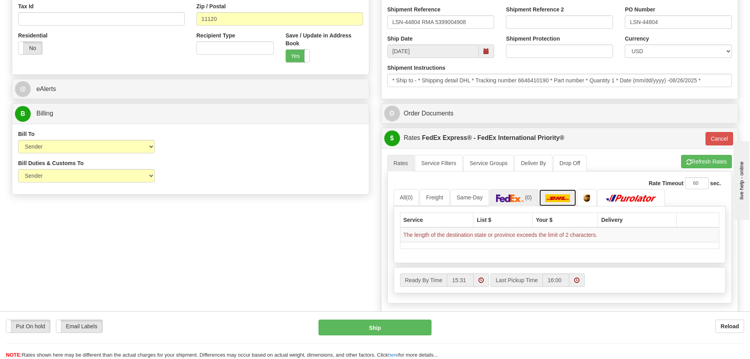
click at [559, 201] on img at bounding box center [557, 198] width 25 height 8
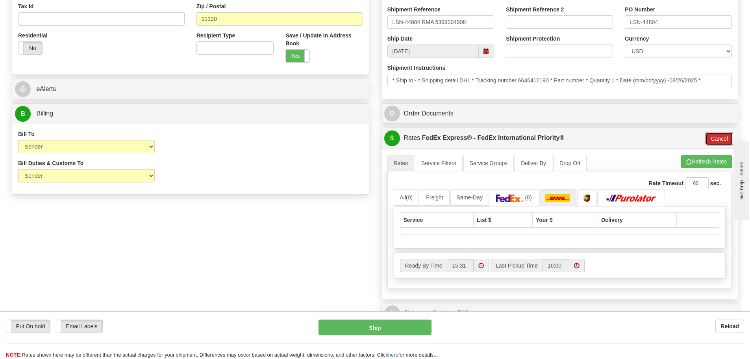
click at [721, 138] on button "Cancel" at bounding box center [719, 138] width 28 height 13
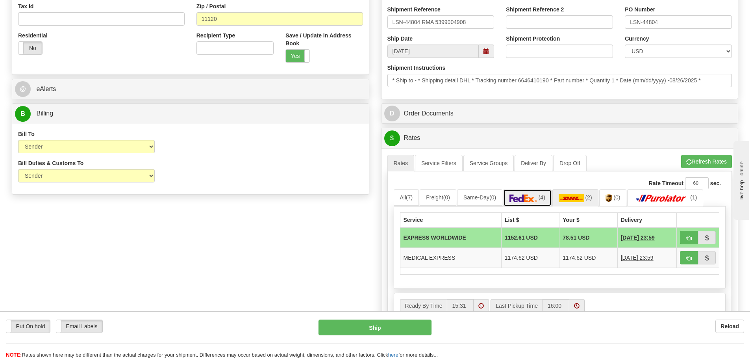
click at [537, 197] on img at bounding box center [523, 198] width 28 height 8
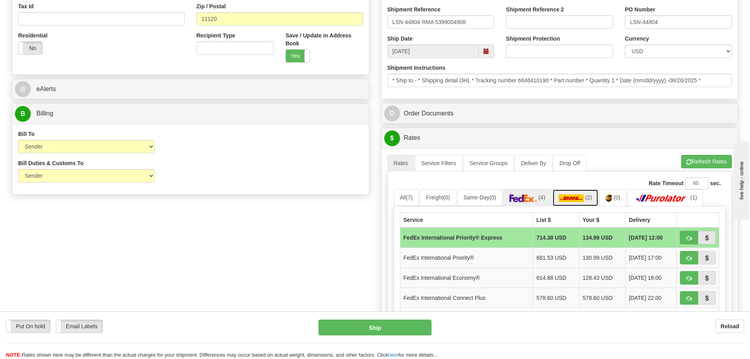
click at [578, 198] on img at bounding box center [571, 198] width 25 height 8
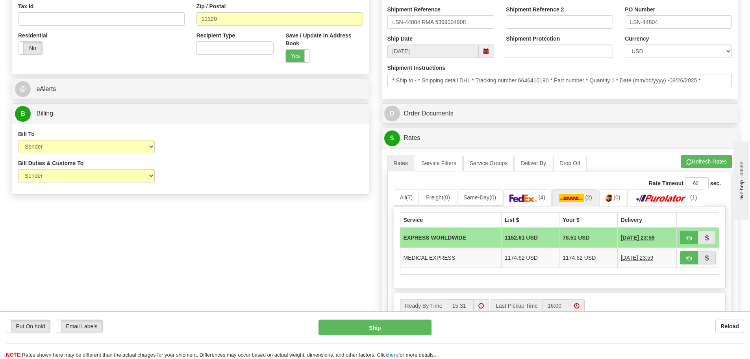
click at [459, 237] on td "EXPRESS WORLDWIDE" at bounding box center [450, 237] width 101 height 20
click at [688, 235] on span "button" at bounding box center [689, 237] width 6 height 5
type input "P"
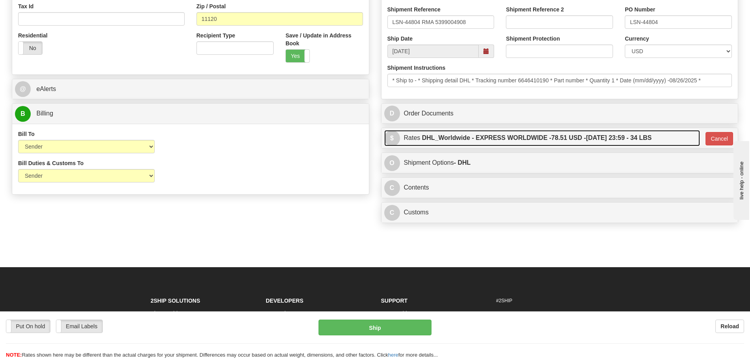
click at [401, 138] on link "$ Rates DHL_Worldwide - EXPRESS WORLDWIDE - 78.51 USD - 10/01/2025 23:59 - 34 L…" at bounding box center [542, 138] width 316 height 16
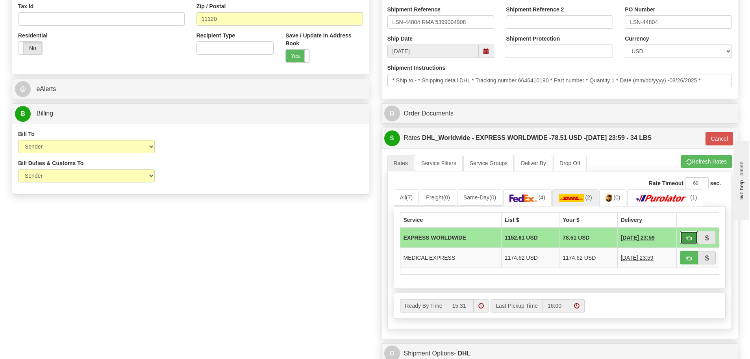
click at [689, 236] on span "button" at bounding box center [689, 237] width 6 height 5
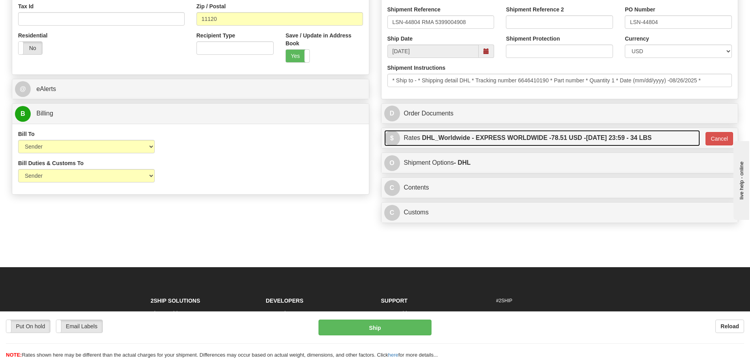
click at [413, 139] on link "$ Rates DHL_Worldwide - EXPRESS WORLDWIDE - 78.51 USD - 10/01/2025 23:59 - 34 L…" at bounding box center [542, 138] width 316 height 16
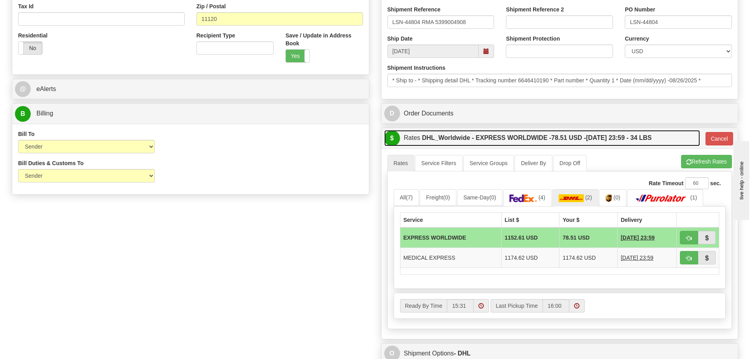
click at [413, 138] on link "$ Rates DHL_Worldwide - EXPRESS WORLDWIDE - 78.51 USD - 10/01/2025 23:59 - 34 L…" at bounding box center [542, 138] width 316 height 16
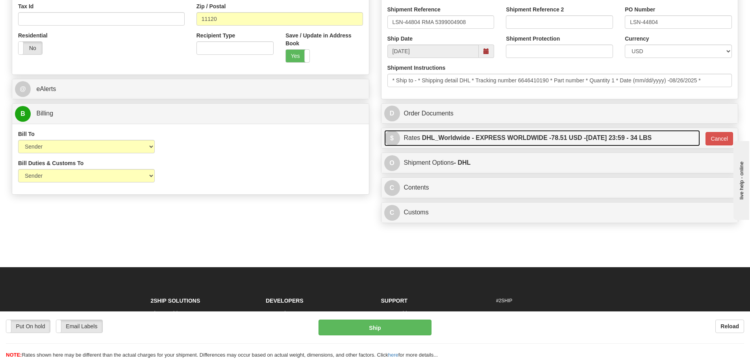
click at [413, 138] on link "$ Rates DHL_Worldwide - EXPRESS WORLDWIDE - 78.51 USD - 10/01/2025 23:59 - 34 L…" at bounding box center [542, 138] width 316 height 16
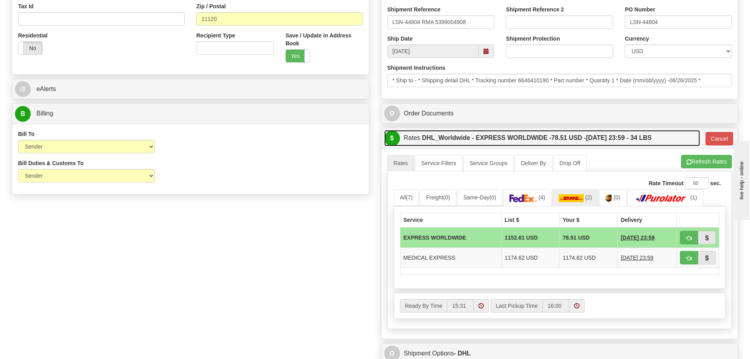
click at [413, 138] on link "$ Rates DHL_Worldwide - EXPRESS WORLDWIDE - 78.51 USD - 10/01/2025 23:59 - 34 L…" at bounding box center [542, 138] width 316 height 16
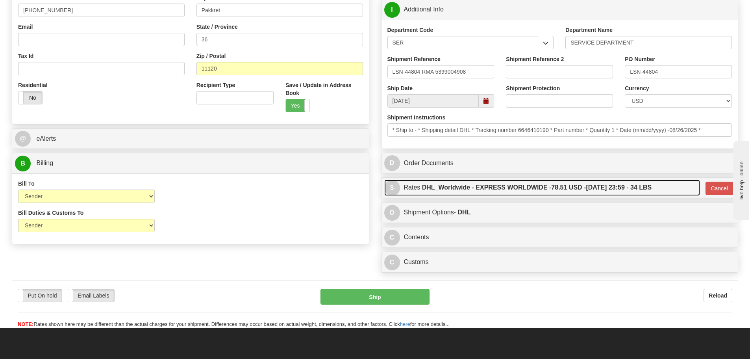
scroll to position [315, 0]
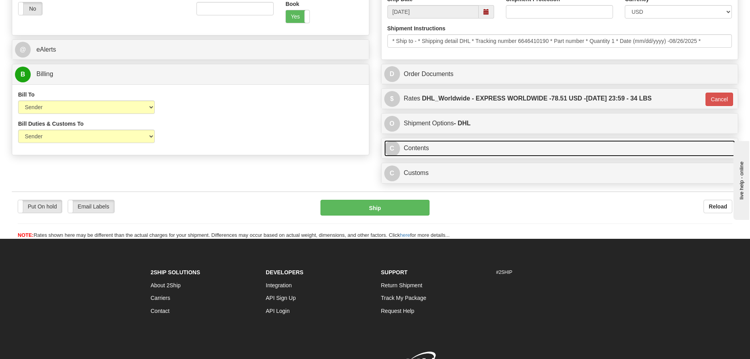
click at [421, 147] on link "C Contents" at bounding box center [559, 148] width 351 height 16
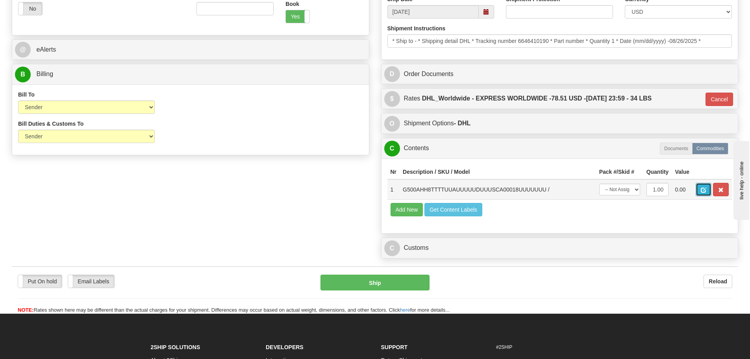
click at [702, 189] on span "button" at bounding box center [704, 189] width 6 height 5
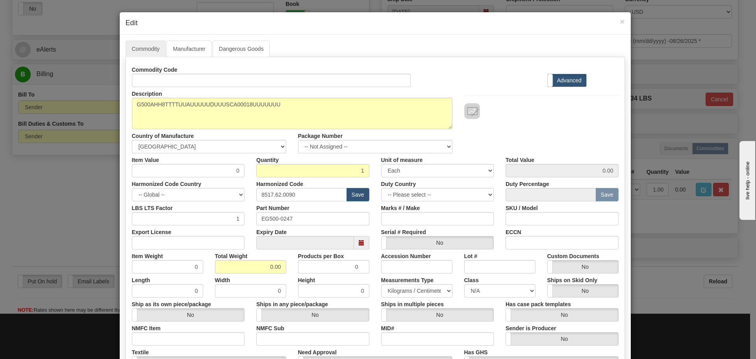
click at [650, 76] on div "× Edit Commodity Manufacturer Dangerous Goods Commodity Code Standard Advanced …" at bounding box center [378, 179] width 756 height 359
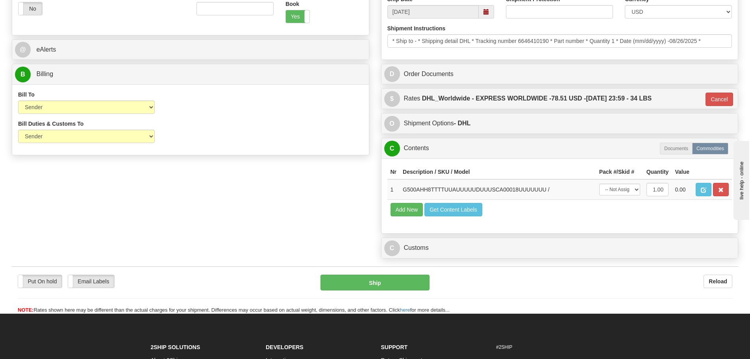
scroll to position [157, 0]
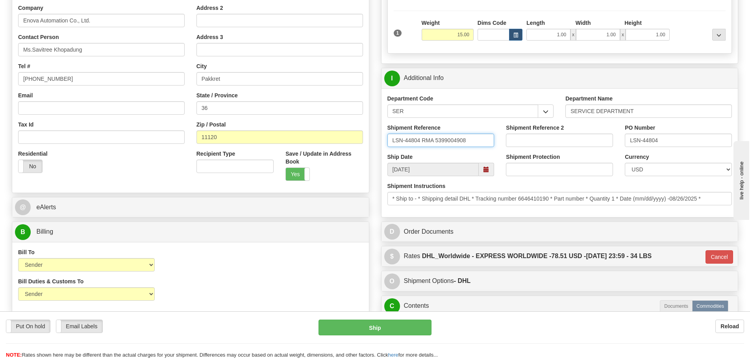
drag, startPoint x: 420, startPoint y: 138, endPoint x: 387, endPoint y: 141, distance: 32.4
click at [387, 141] on input "LSN-44804 RMA 5399004908" at bounding box center [440, 139] width 107 height 13
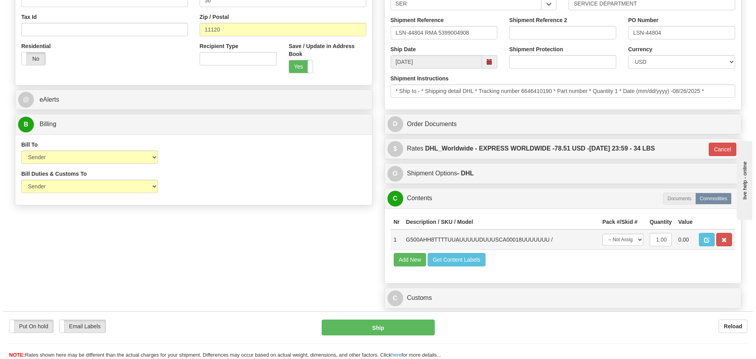
scroll to position [276, 0]
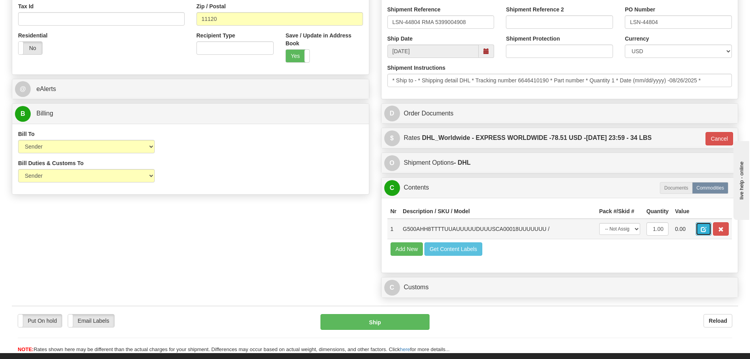
click at [702, 229] on span "button" at bounding box center [704, 229] width 6 height 5
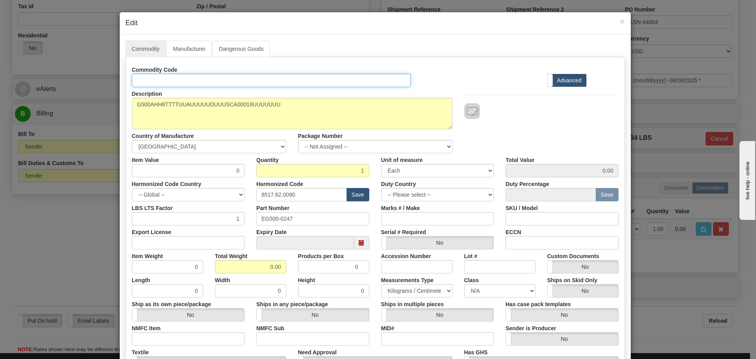
click at [150, 83] on input "Id" at bounding box center [271, 80] width 279 height 13
paste input "G500AHH8TTTTUUAUUUUUDUUUSCA00018UUUUUUU"
type input "G500AHH8TTTTUUAUUUUUDUUUSCA00018UUUUUUU"
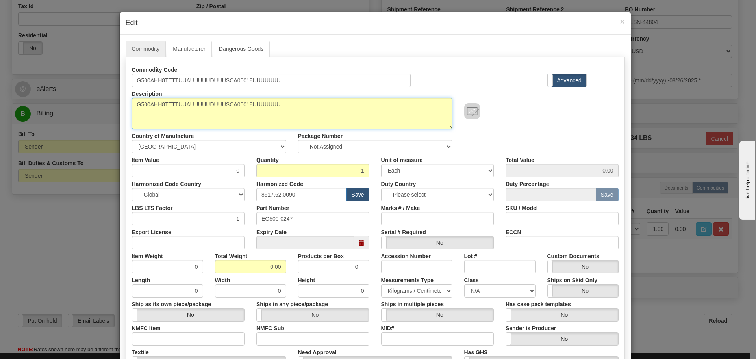
drag, startPoint x: 269, startPoint y: 104, endPoint x: 57, endPoint y: 109, distance: 211.9
click at [57, 109] on div "× Edit Commodity Manufacturer Dangerous Goods Commodity Code G500AHH8TTTTUUAUUU…" at bounding box center [378, 179] width 756 height 359
drag, startPoint x: 66, startPoint y: 103, endPoint x: 213, endPoint y: 102, distance: 147.2
click at [213, 102] on textarea "G500AHH8TTTTUUAUUUUUDUUUSCA00018UUUUUUU" at bounding box center [292, 113] width 320 height 31
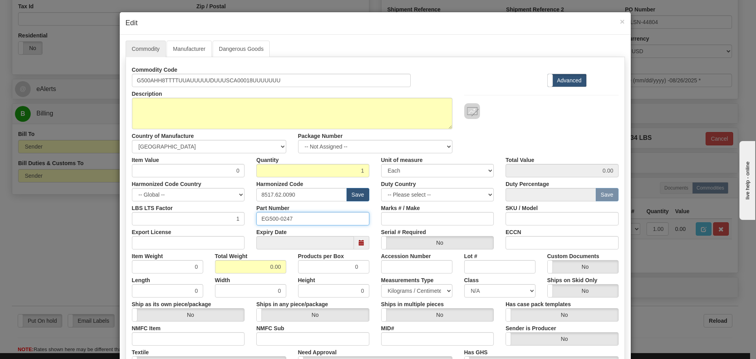
drag, startPoint x: 278, startPoint y: 218, endPoint x: 221, endPoint y: 218, distance: 56.3
click at [221, 218] on div "LBS LTS Factor 1 Part Number EG500-0247 Marks # / Make SKU / Model" at bounding box center [375, 213] width 498 height 24
paste input "G500AHH8TTTTUUAUUUUUDUUUSCA00018UUUUUUU"
type input "G500AHH8TTTTUUAUUUUUDUUUSCA00018UUUUUUU"
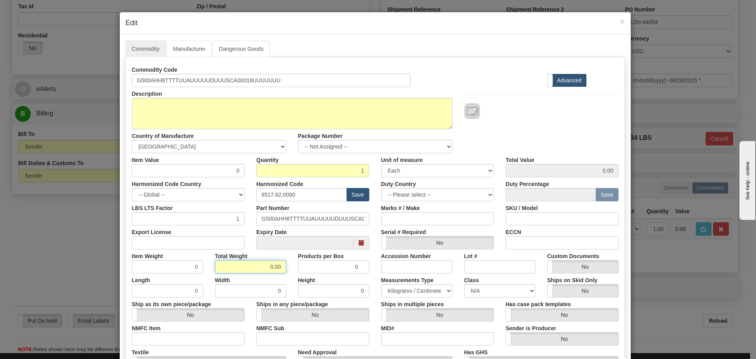
drag, startPoint x: 276, startPoint y: 267, endPoint x: 254, endPoint y: 261, distance: 22.3
click at [254, 261] on input "0.00" at bounding box center [250, 266] width 71 height 13
type input "15"
type input "15.0000"
click at [311, 195] on input "8517.62.0090" at bounding box center [301, 194] width 91 height 13
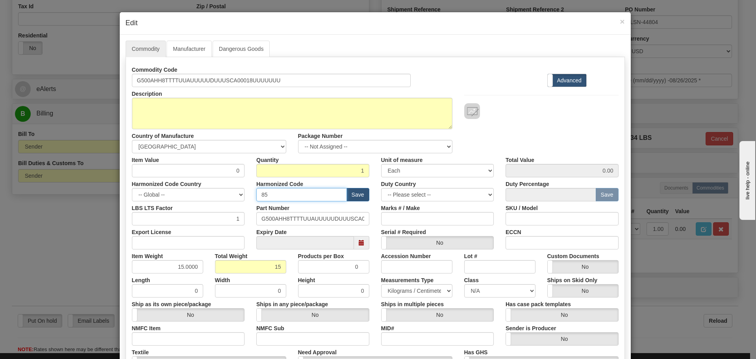
type input "8537.10.9070"
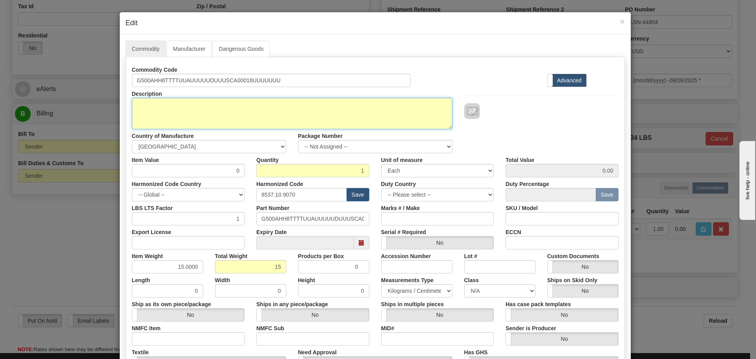
click at [142, 104] on textarea "G500AHH8TTTTUUAUUUUUDUUUSCA00018UUUUUUU" at bounding box center [292, 113] width 320 height 31
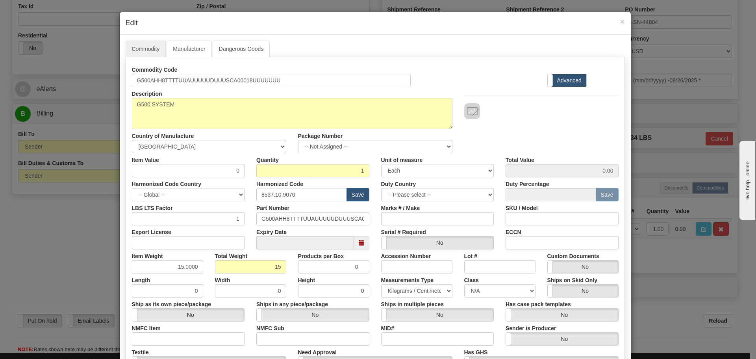
drag, startPoint x: 315, startPoint y: 87, endPoint x: 304, endPoint y: 82, distance: 12.5
click at [304, 83] on div "Commodity Code G500AHH8TTTTUUAUUUUUDUUUSCA00018UUUUUUU Standard Advanced Descri…" at bounding box center [375, 228] width 487 height 330
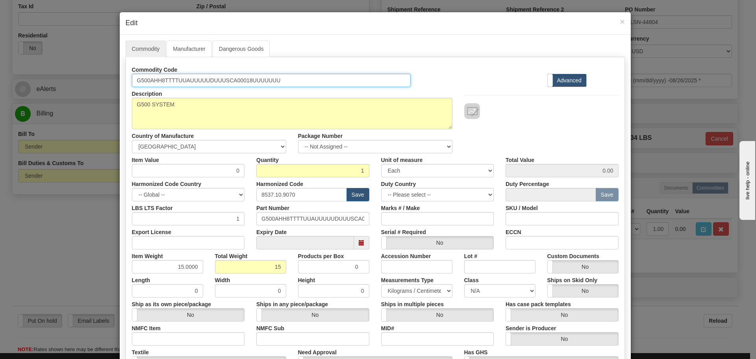
drag, startPoint x: 300, startPoint y: 81, endPoint x: 94, endPoint y: 83, distance: 206.3
click at [94, 83] on div "× Edit Commodity Manufacturer Dangerous Goods Commodity Code G500AHH8TTTTUUAUUU…" at bounding box center [378, 179] width 756 height 359
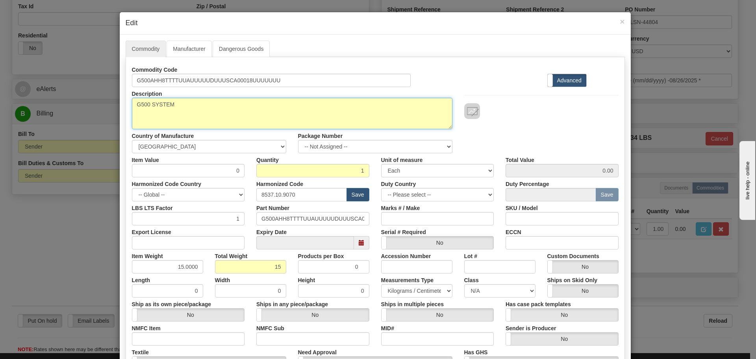
drag, startPoint x: 214, startPoint y: 118, endPoint x: 126, endPoint y: 101, distance: 90.3
click at [126, 101] on div "Description G500AHH8TTTTUUAUUUUUDUUUSCA00018UUUUUUU" at bounding box center [292, 108] width 332 height 42
paste textarea "ubstation Gateway with embedded"
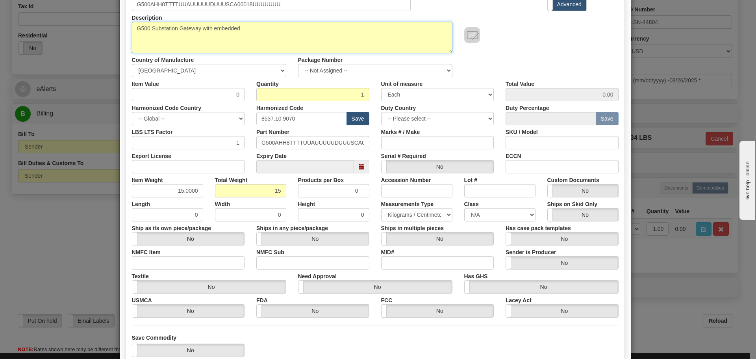
scroll to position [79, 0]
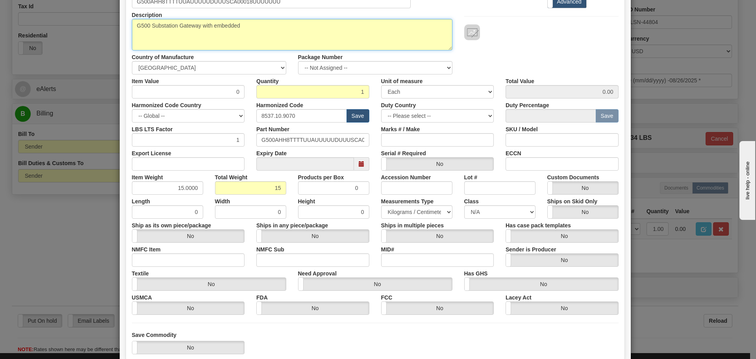
type textarea "G500 Substation Gateway with embedded"
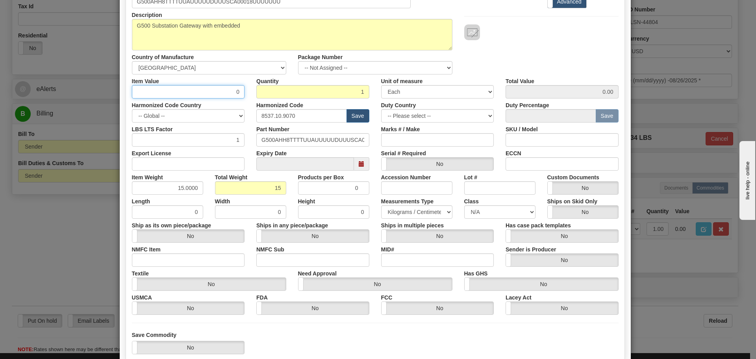
drag, startPoint x: 222, startPoint y: 89, endPoint x: 243, endPoint y: 89, distance: 21.3
click at [243, 89] on div "Item Value 0" at bounding box center [188, 86] width 125 height 24
type input "75"
type input "75.00"
click at [548, 58] on div "Description G500AHH8TTTTUUAUUUUUDUUUSCA00018UUUUUUU Country of Manufacture -- U…" at bounding box center [375, 41] width 498 height 66
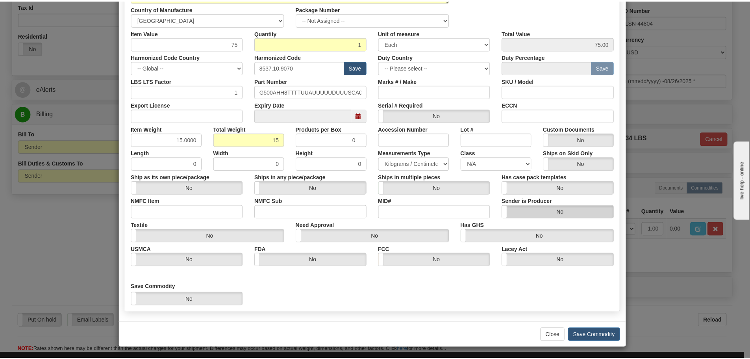
scroll to position [128, 0]
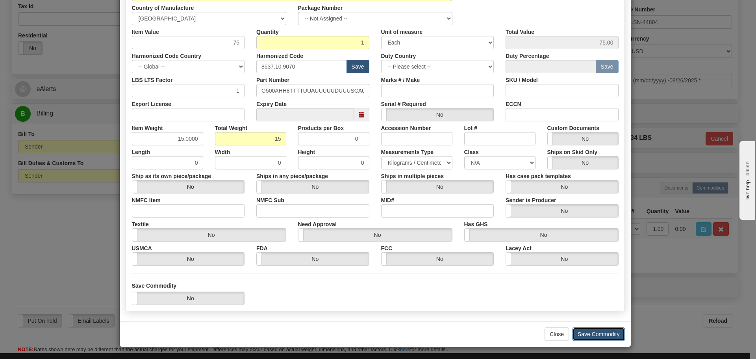
click at [590, 337] on button "Save Commodity" at bounding box center [598, 333] width 52 height 13
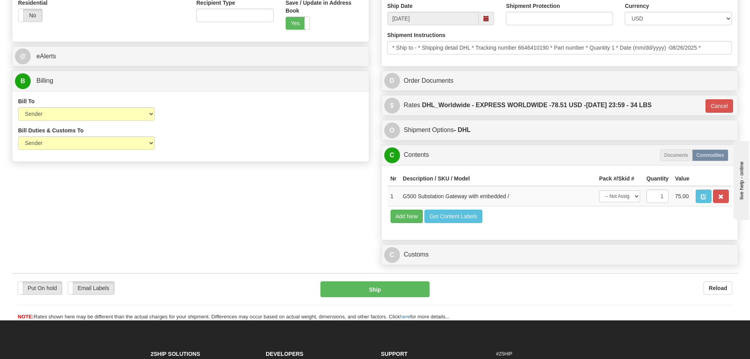
scroll to position [354, 0]
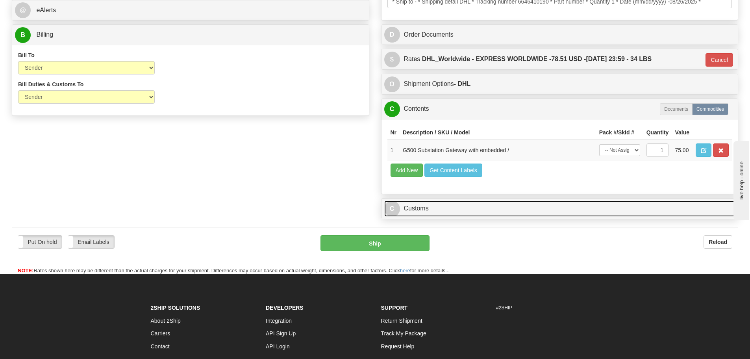
click at [411, 207] on link "C Customs" at bounding box center [559, 208] width 351 height 16
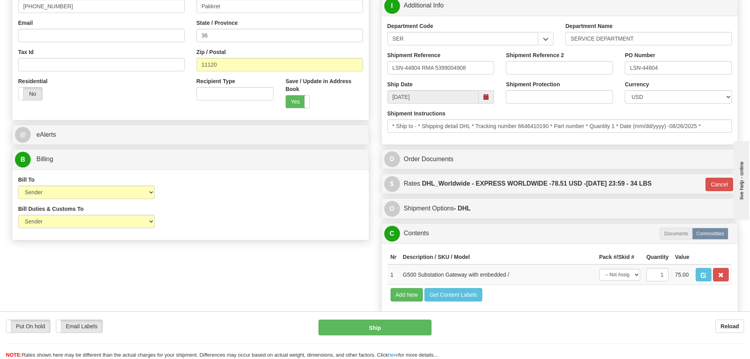
scroll to position [197, 0]
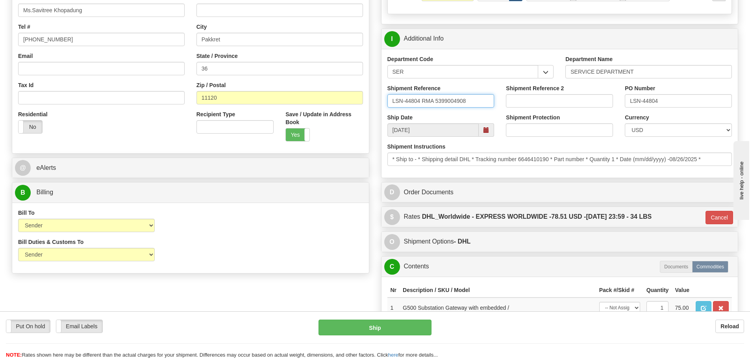
drag, startPoint x: 420, startPoint y: 102, endPoint x: 391, endPoint y: 100, distance: 29.2
click at [391, 100] on input "LSN-44804 RMA 5399004908" at bounding box center [440, 100] width 107 height 13
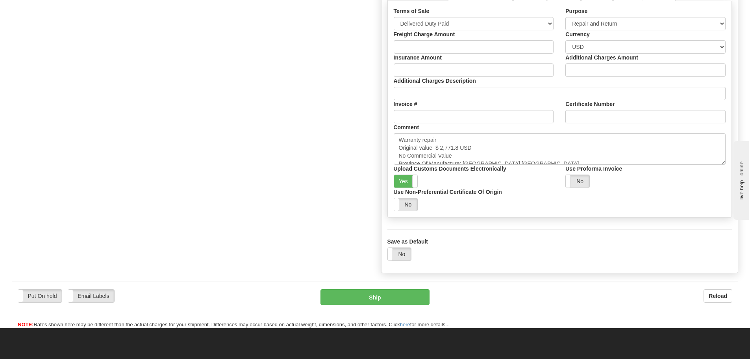
scroll to position [590, 0]
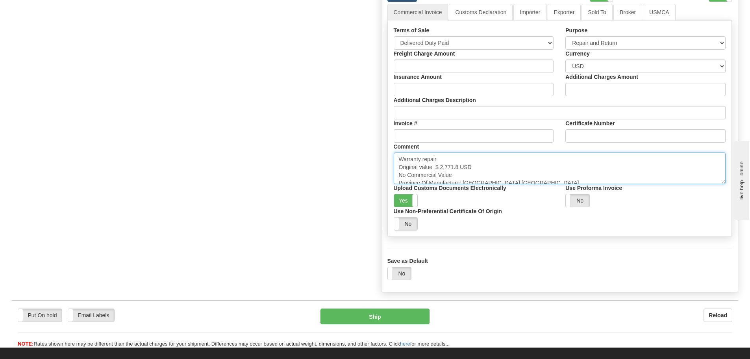
drag, startPoint x: 435, startPoint y: 169, endPoint x: 458, endPoint y: 171, distance: 22.5
click at [458, 171] on textarea "Warranty repair Original value $ 2,771.8 USD No Commercial Value Province Of Ma…" at bounding box center [560, 167] width 332 height 31
paste textarea "18,676.83"
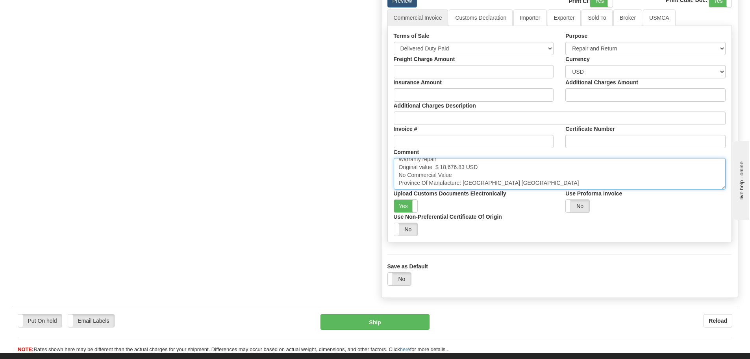
scroll to position [512, 0]
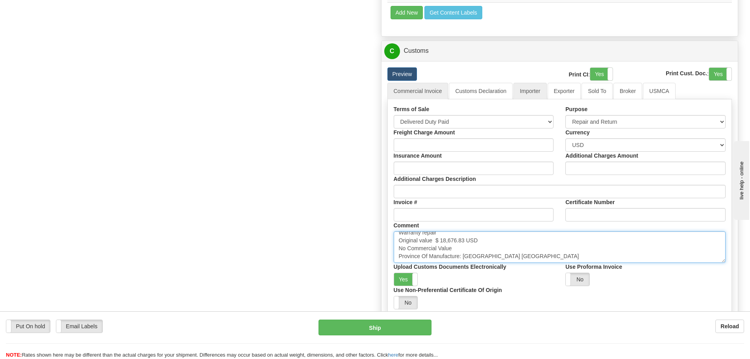
type textarea "Warranty repair Original value $ 18,676.83 USD No Commercial Value Province Of …"
click at [531, 96] on link "Importer" at bounding box center [529, 91] width 33 height 17
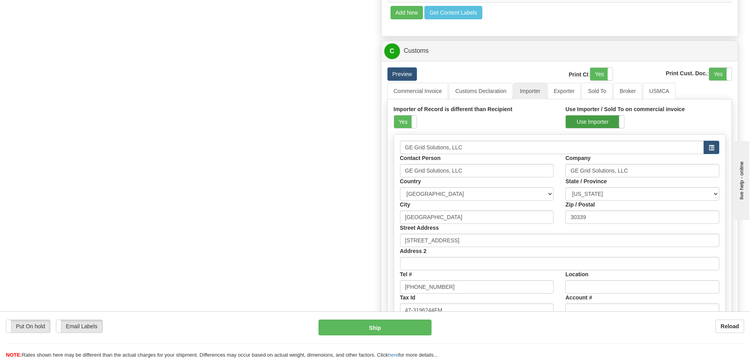
click at [572, 120] on label "Use Importer" at bounding box center [595, 121] width 58 height 13
click at [412, 121] on span at bounding box center [416, 121] width 10 height 13
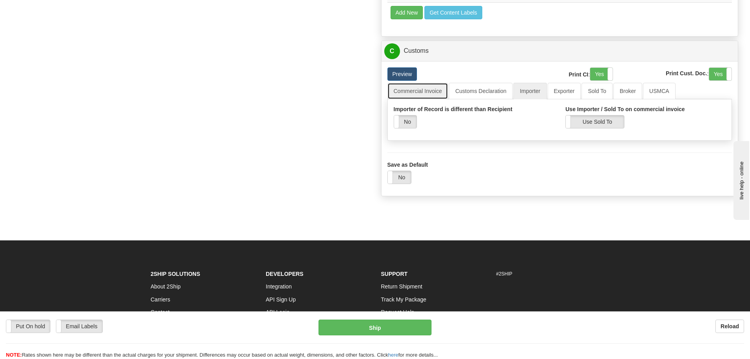
click at [418, 93] on link "Commercial Invoice" at bounding box center [417, 91] width 61 height 17
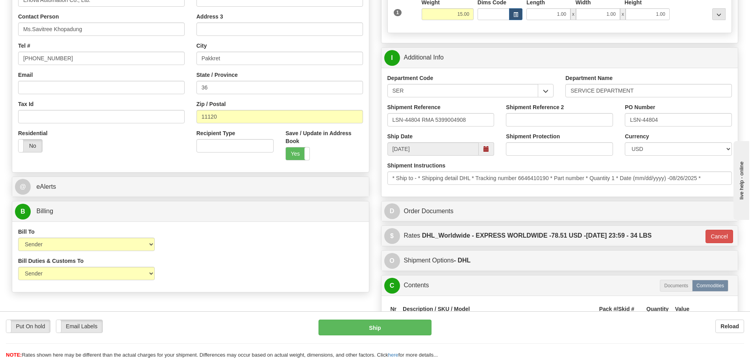
scroll to position [197, 0]
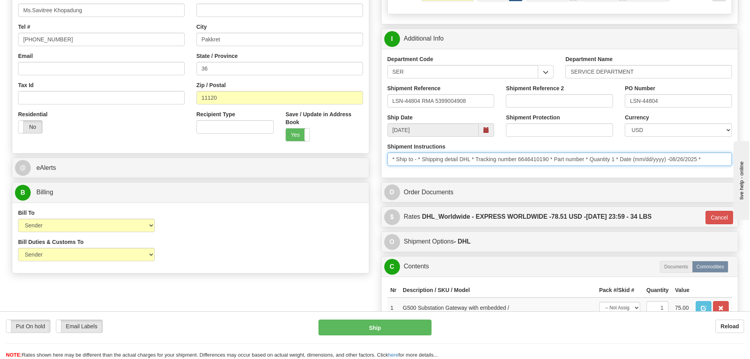
drag, startPoint x: 724, startPoint y: 156, endPoint x: 370, endPoint y: 157, distance: 354.3
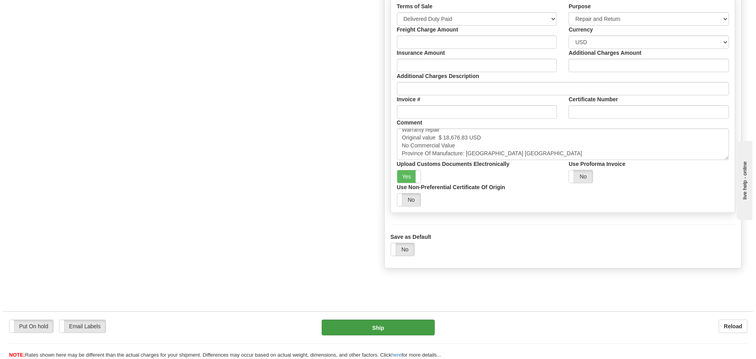
scroll to position [709, 0]
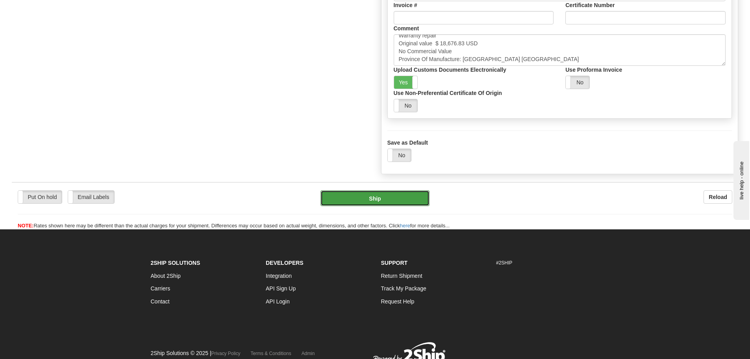
click at [418, 198] on button "Ship" at bounding box center [374, 198] width 109 height 16
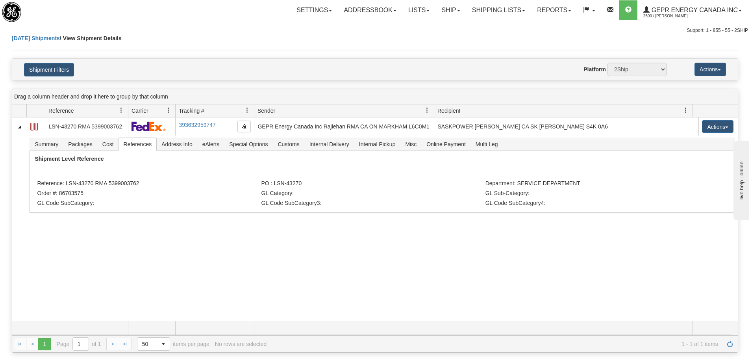
drag, startPoint x: 315, startPoint y: 78, endPoint x: 307, endPoint y: 69, distance: 11.7
click at [315, 77] on div "Shipment Filters Website Agent Nothing selected Client User Platform 2Ship Impo…" at bounding box center [375, 70] width 726 height 22
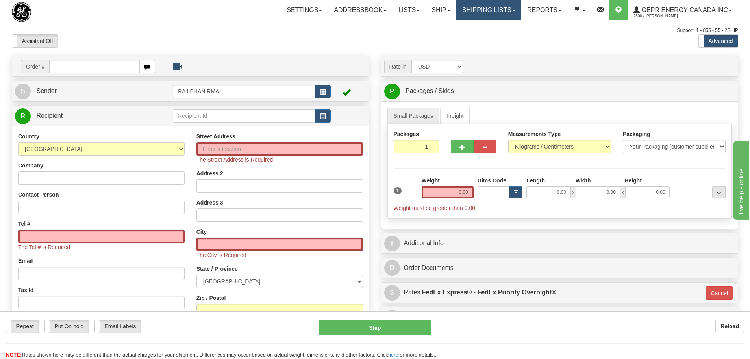
click at [497, 13] on link "Shipping lists" at bounding box center [488, 10] width 65 height 20
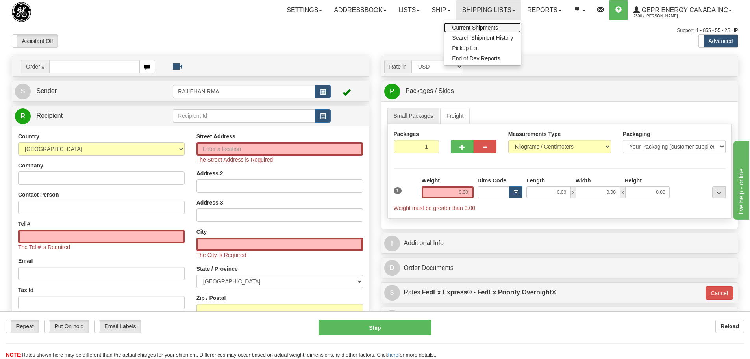
click at [455, 28] on span "Current Shipments" at bounding box center [475, 27] width 46 height 6
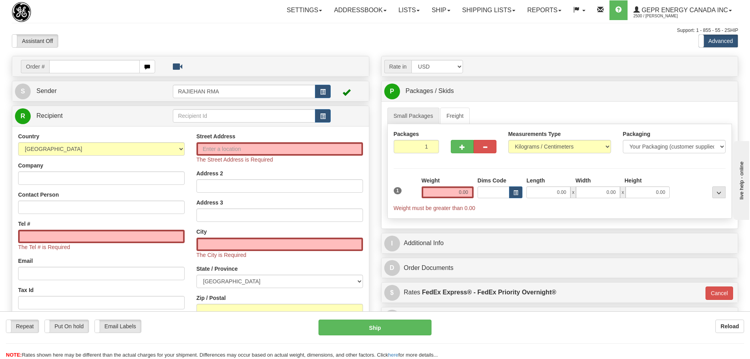
click at [292, 43] on div "Assistant On Assistant Off Do a return Do a return" at bounding box center [159, 40] width 307 height 13
click at [484, 30] on div "Support: 1 - 855 - 55 - 2SHIP" at bounding box center [375, 30] width 726 height 7
click at [505, 15] on link "Shipping lists" at bounding box center [488, 10] width 65 height 20
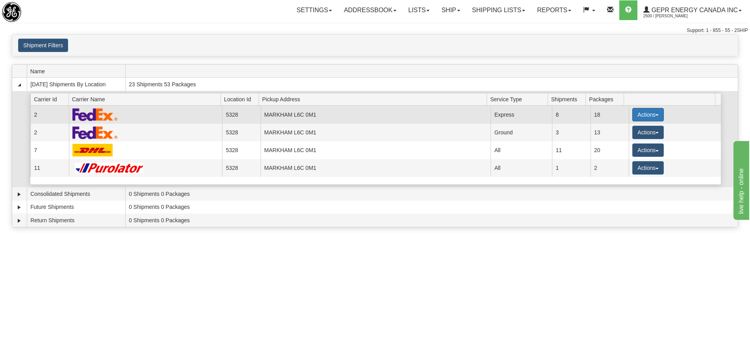
click at [642, 118] on button "Actions" at bounding box center [647, 114] width 31 height 13
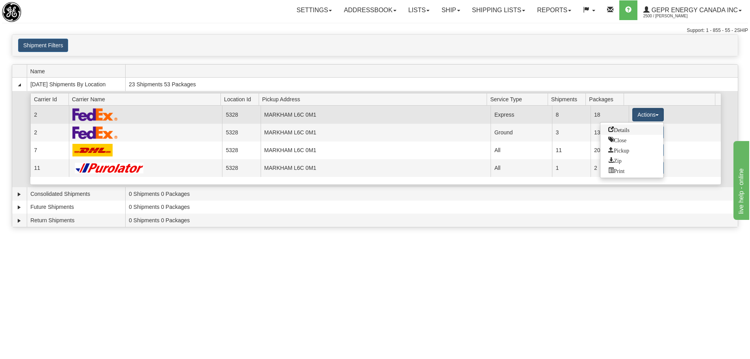
click at [625, 128] on span "Details" at bounding box center [618, 129] width 21 height 6
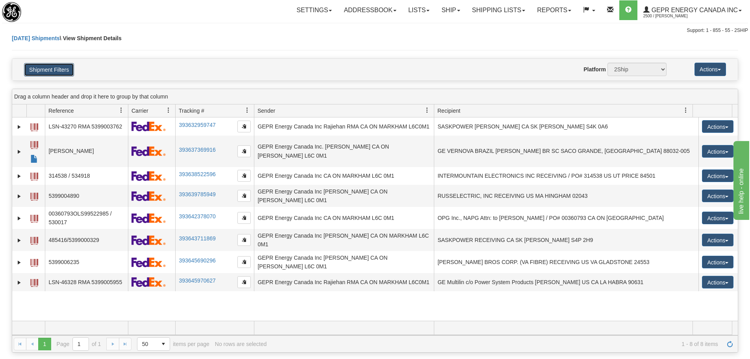
click at [56, 68] on button "Shipment Filters" at bounding box center [49, 69] width 50 height 13
select select "12416"
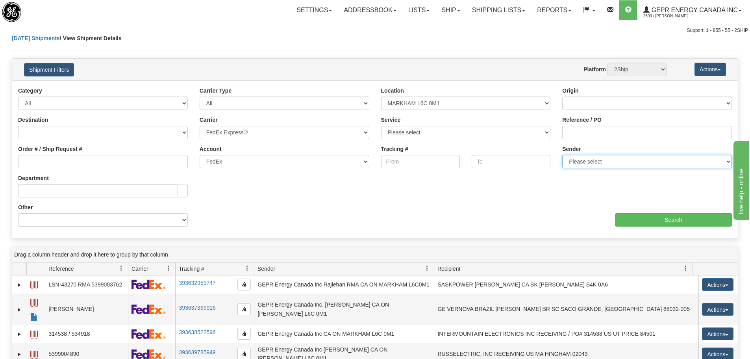
click at [586, 165] on select "Please select GEPR Energy Canada Inc , Rajiehan RMA, ([GEOGRAPHIC_DATA])" at bounding box center [647, 161] width 170 height 13
select select "210221"
click at [562, 155] on select "Please select GEPR Energy Canada Inc , Rajiehan RMA, ([GEOGRAPHIC_DATA])" at bounding box center [647, 161] width 170 height 13
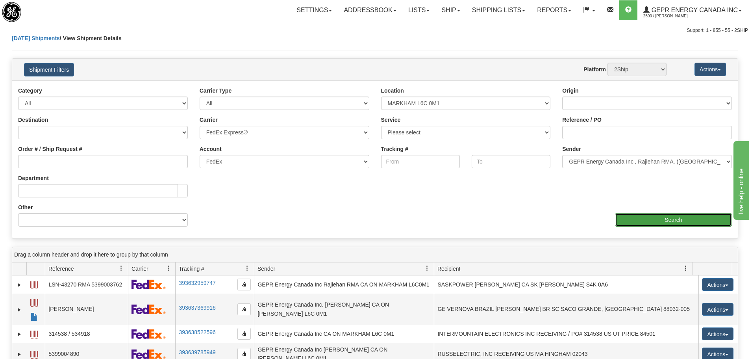
click at [642, 221] on input "Search" at bounding box center [673, 219] width 117 height 13
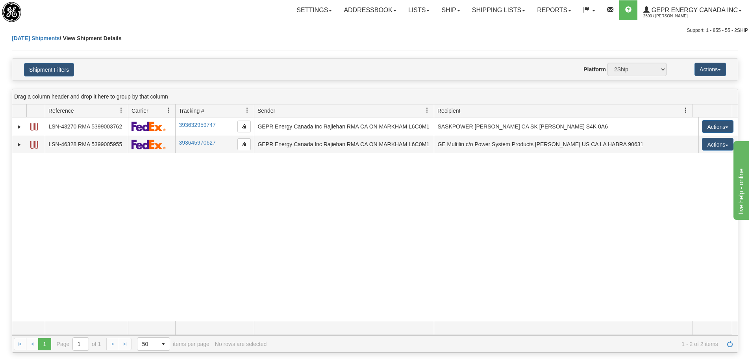
click at [302, 220] on div "31675494 2500 LSN-43270 RMA 5399003762 393632959747 09/26/2025 09/26/2025 11:27…" at bounding box center [375, 218] width 726 height 203
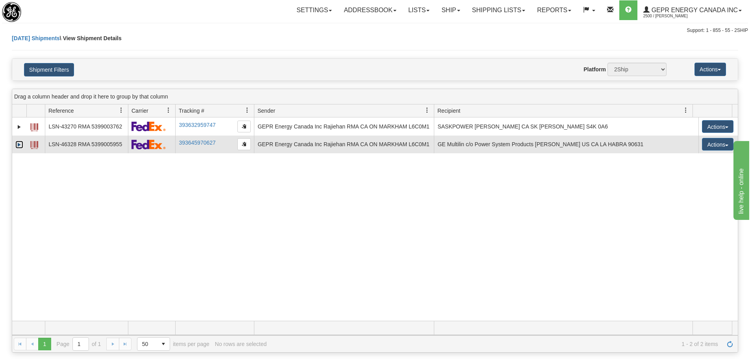
click at [20, 146] on link "Expand" at bounding box center [19, 145] width 8 height 8
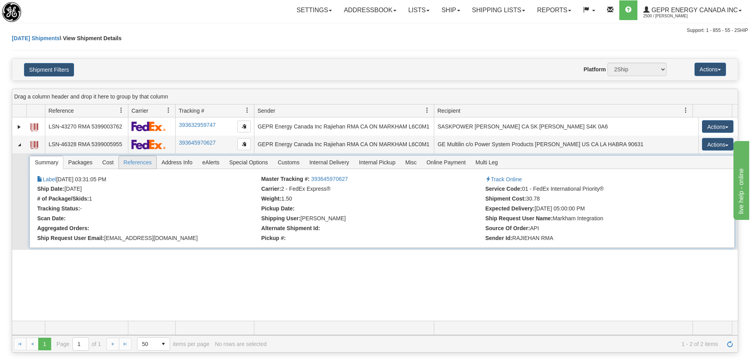
click at [140, 162] on span "References" at bounding box center [138, 162] width 38 height 13
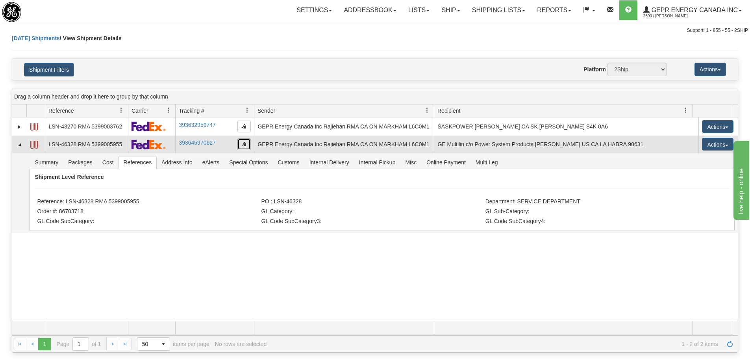
click at [239, 145] on button "button" at bounding box center [243, 144] width 13 height 12
drag, startPoint x: 218, startPoint y: 143, endPoint x: 180, endPoint y: 143, distance: 38.6
click at [180, 143] on td "393645970627" at bounding box center [214, 144] width 79 height 18
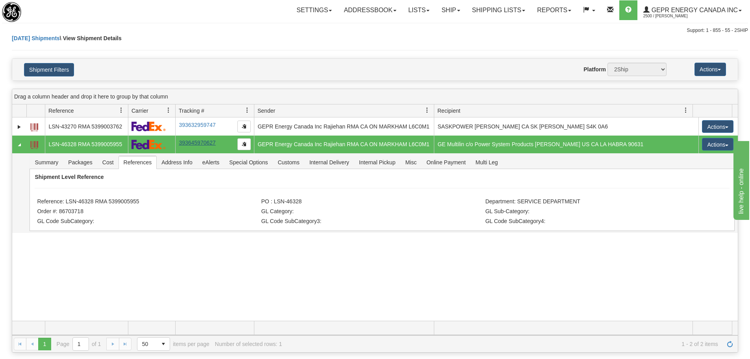
drag, startPoint x: 178, startPoint y: 142, endPoint x: 211, endPoint y: 141, distance: 33.9
click at [211, 141] on td "393645970627" at bounding box center [214, 144] width 79 height 18
click at [245, 144] on span "button" at bounding box center [244, 143] width 5 height 5
click at [489, 16] on link "Shipping lists" at bounding box center [498, 10] width 65 height 20
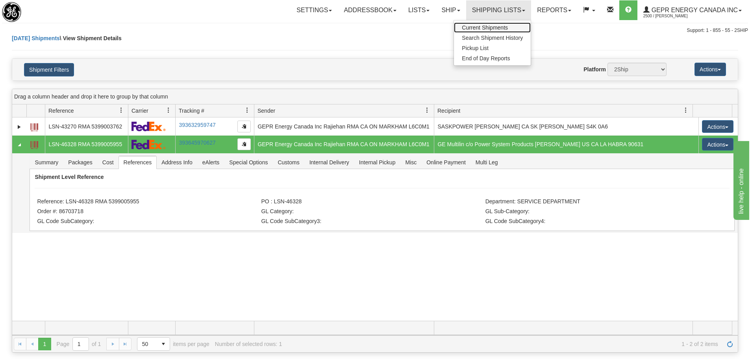
click at [489, 30] on span "Current Shipments" at bounding box center [485, 27] width 46 height 6
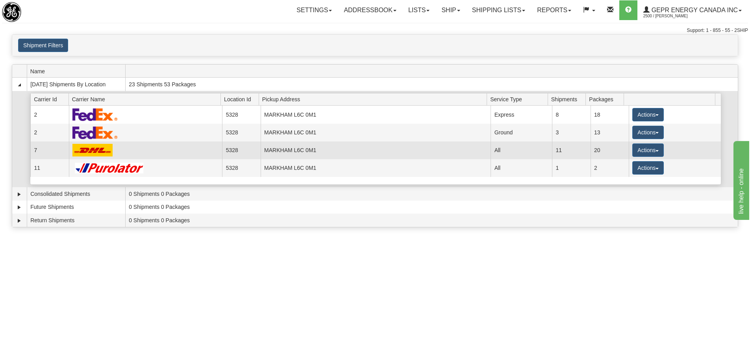
click at [111, 150] on img at bounding box center [92, 150] width 40 height 13
click at [329, 150] on td "MARKHAM L6C 0M1" at bounding box center [376, 150] width 230 height 18
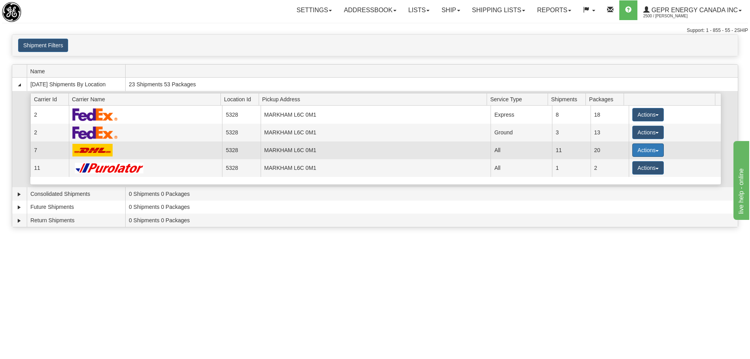
click at [632, 156] on button "Actions" at bounding box center [647, 149] width 31 height 13
click at [622, 168] on link "Details" at bounding box center [631, 165] width 63 height 10
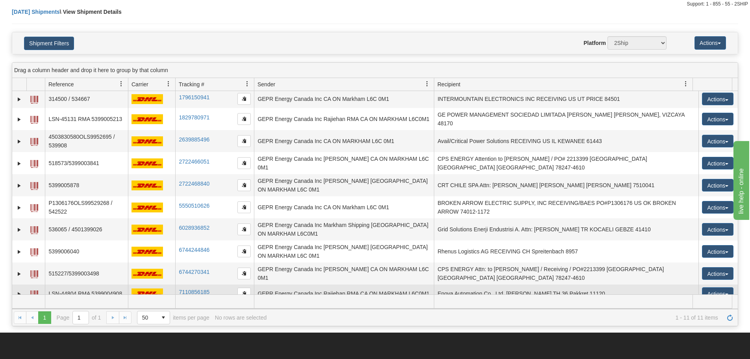
scroll to position [39, 0]
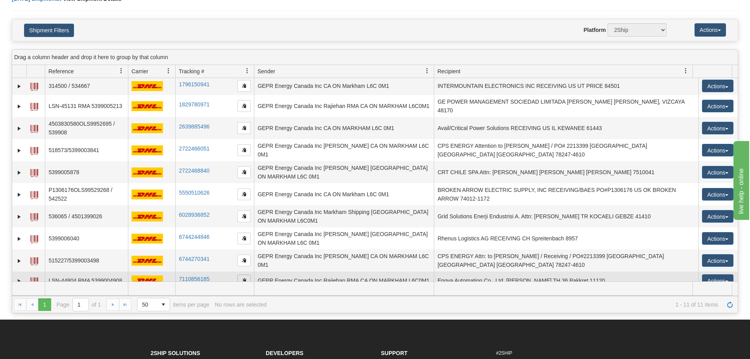
click at [242, 278] on span "button" at bounding box center [244, 280] width 5 height 5
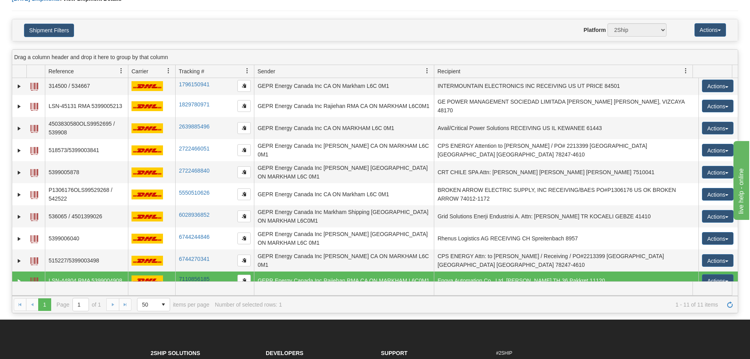
drag, startPoint x: 212, startPoint y: 270, endPoint x: 179, endPoint y: 272, distance: 33.2
click at [179, 272] on td "7110856185" at bounding box center [214, 280] width 79 height 18
drag, startPoint x: 122, startPoint y: 272, endPoint x: 46, endPoint y: 271, distance: 75.2
click at [63, 271] on td "LSN-44804 RMA 5399004908" at bounding box center [86, 280] width 83 height 18
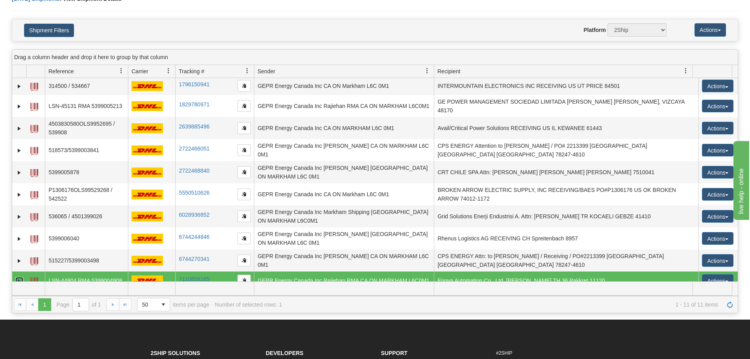
click at [16, 277] on link "Expand" at bounding box center [19, 281] width 8 height 8
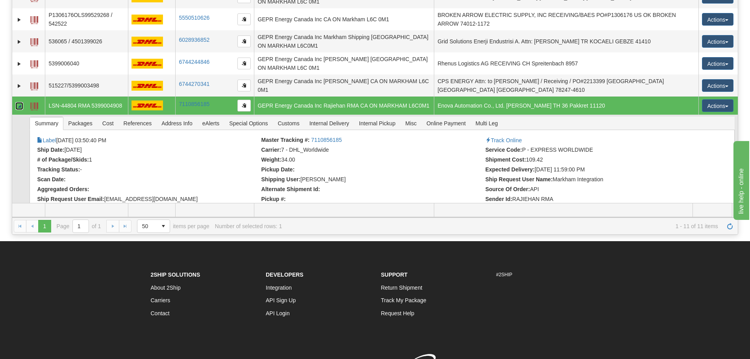
scroll to position [118, 0]
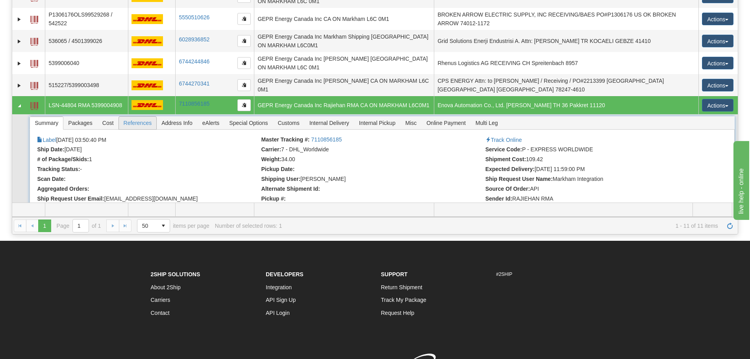
click at [131, 117] on span "References" at bounding box center [138, 123] width 38 height 13
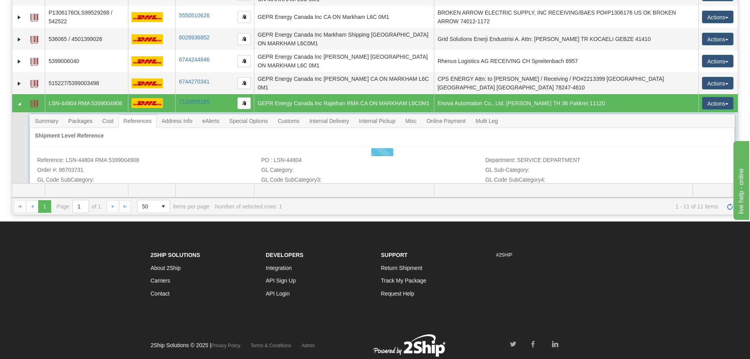
scroll to position [98, 0]
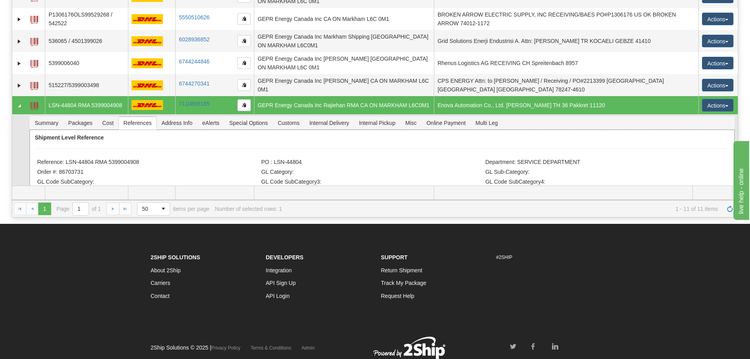
drag, startPoint x: 141, startPoint y: 154, endPoint x: 66, endPoint y: 156, distance: 75.6
click at [66, 159] on li "Reference: LSN-44804 RMA 5399004908" at bounding box center [148, 163] width 222 height 8
copy li "LSN-44804 RMA 5399004908"
